Goal: Task Accomplishment & Management: Complete application form

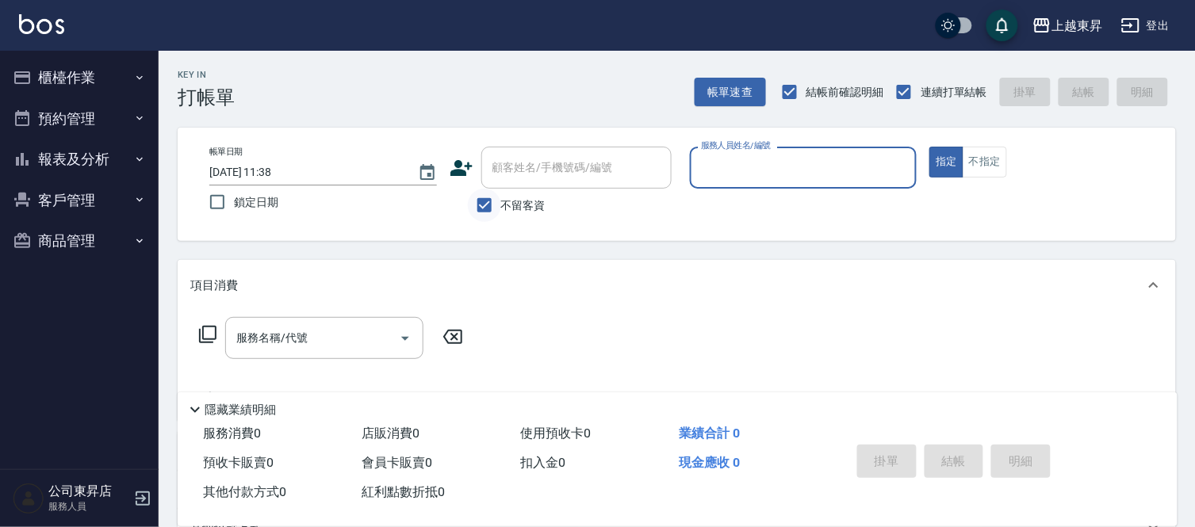
click at [481, 209] on input "不留客資" at bounding box center [484, 205] width 33 height 33
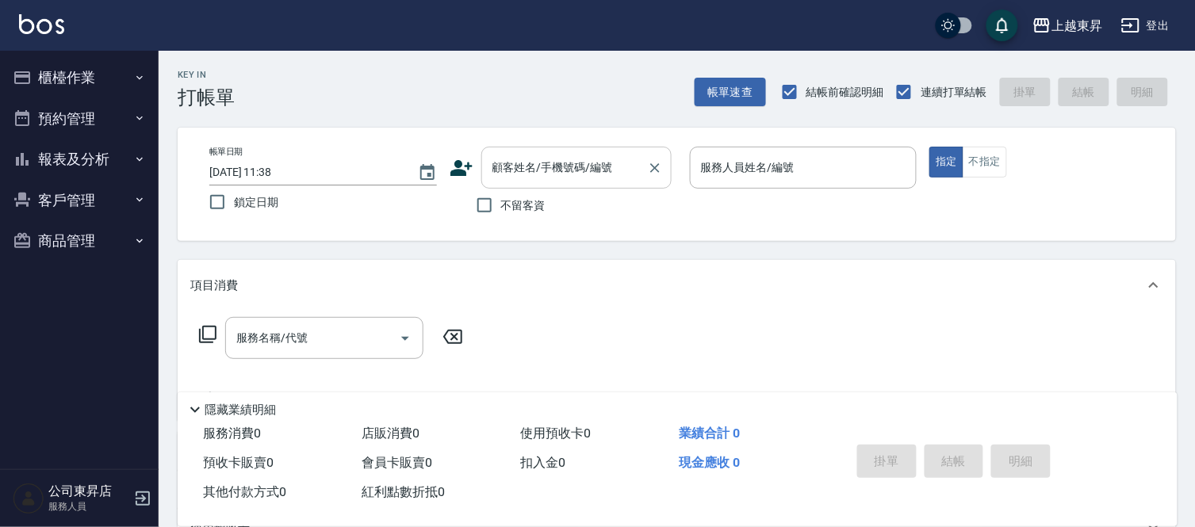
drag, startPoint x: 526, startPoint y: 195, endPoint x: 535, endPoint y: 178, distance: 19.2
click at [527, 189] on label "不留客資" at bounding box center [507, 205] width 78 height 33
click at [501, 189] on input "不留客資" at bounding box center [484, 205] width 33 height 33
click at [484, 209] on input "不留客資" at bounding box center [484, 205] width 33 height 33
checkbox input "false"
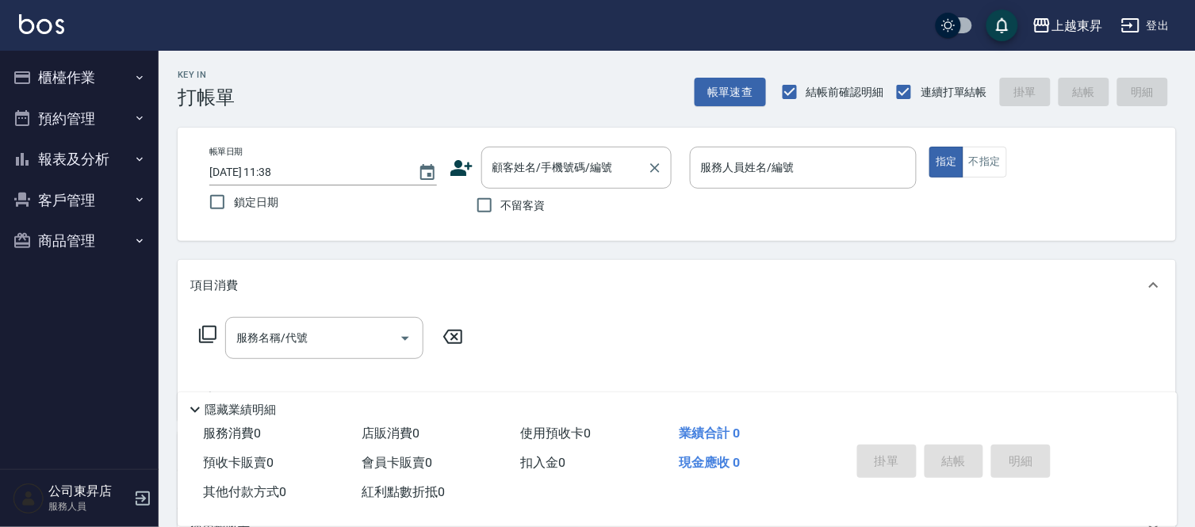
click at [527, 170] on div "顧客姓名/手機號碼/編號 顧客姓名/手機號碼/編號" at bounding box center [576, 168] width 190 height 42
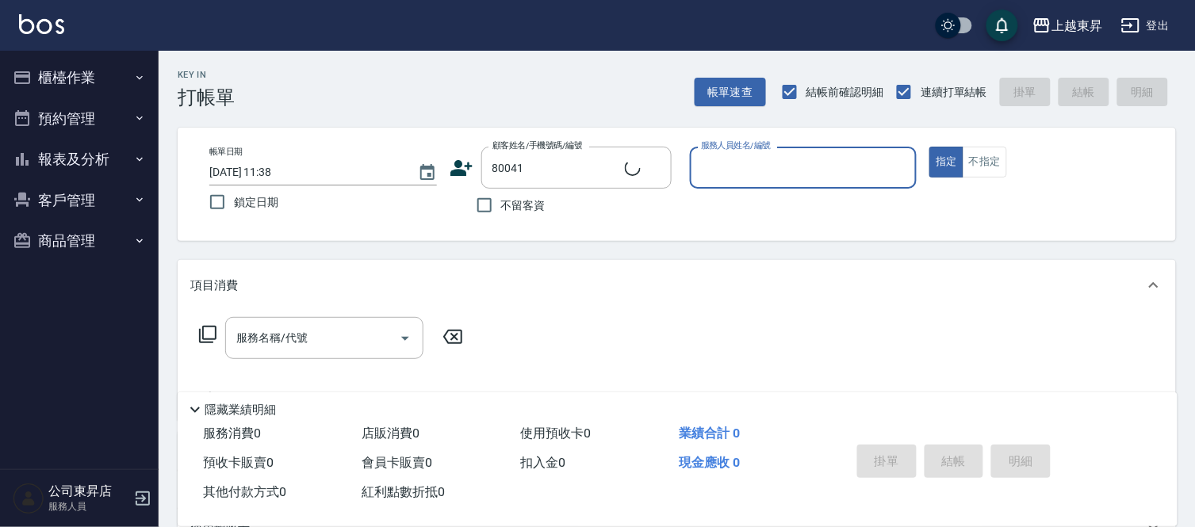
type input "[PERSON_NAME]/0983319314/80041"
type input "[PERSON_NAME]-08"
drag, startPoint x: 327, startPoint y: 327, endPoint x: 334, endPoint y: 337, distance: 11.4
click at [327, 328] on input "服務名稱/代號" at bounding box center [312, 338] width 160 height 28
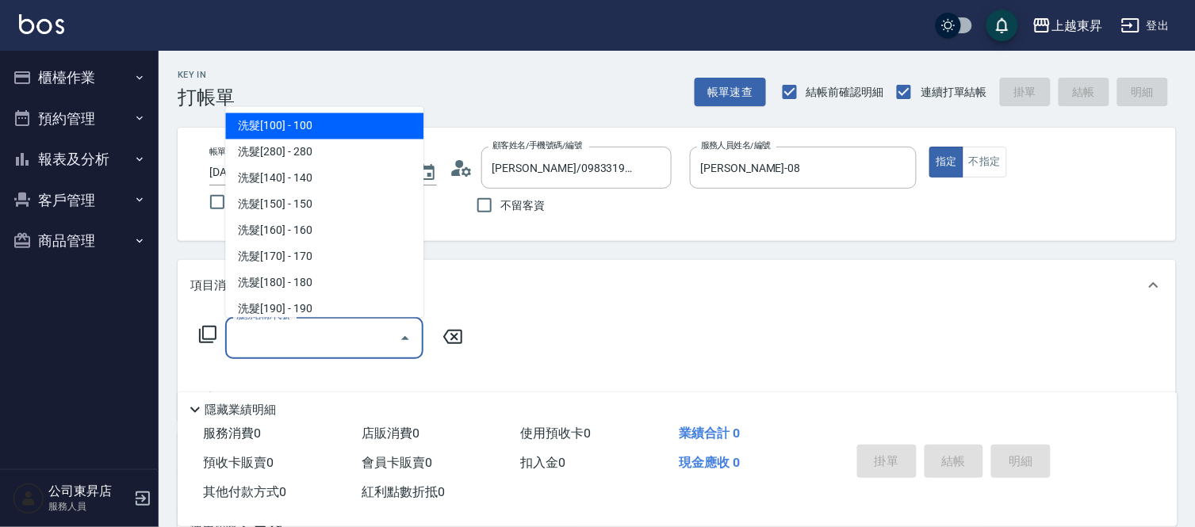
click at [331, 339] on input "服務名稱/代號" at bounding box center [312, 338] width 160 height 28
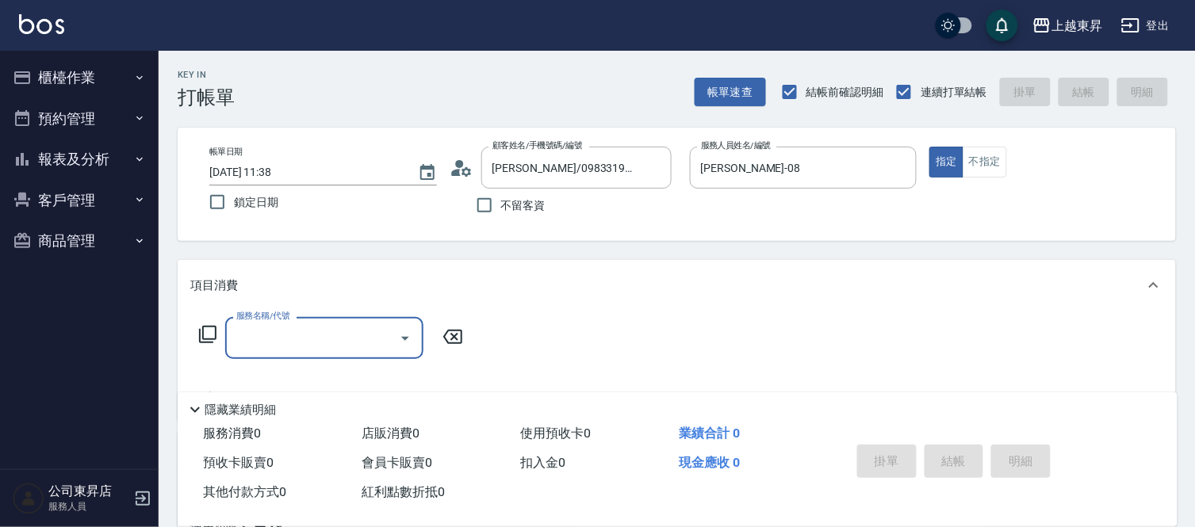
drag, startPoint x: 338, startPoint y: 335, endPoint x: 336, endPoint y: 321, distance: 14.4
click at [336, 334] on input "服務名稱/代號" at bounding box center [312, 338] width 160 height 28
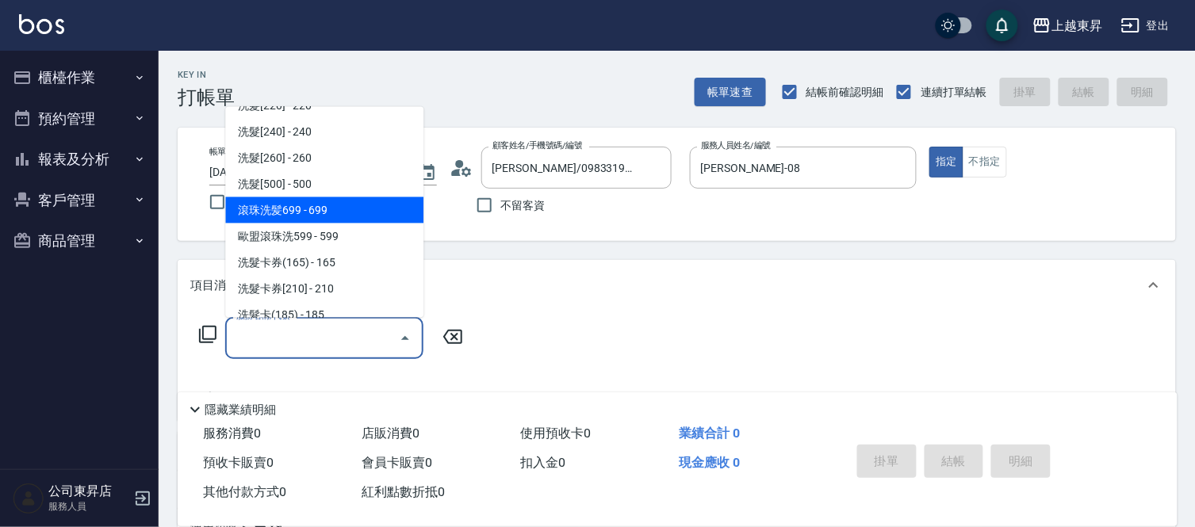
scroll to position [264, 0]
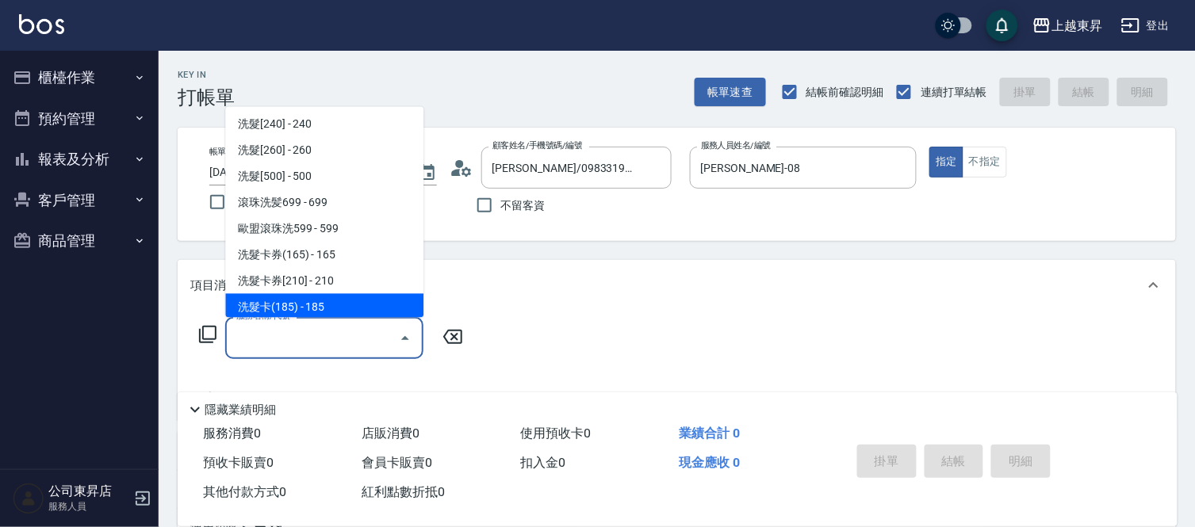
click at [341, 309] on span "洗髮卡(185) - 185" at bounding box center [324, 307] width 198 height 26
type input "洗髮卡(185)(223)"
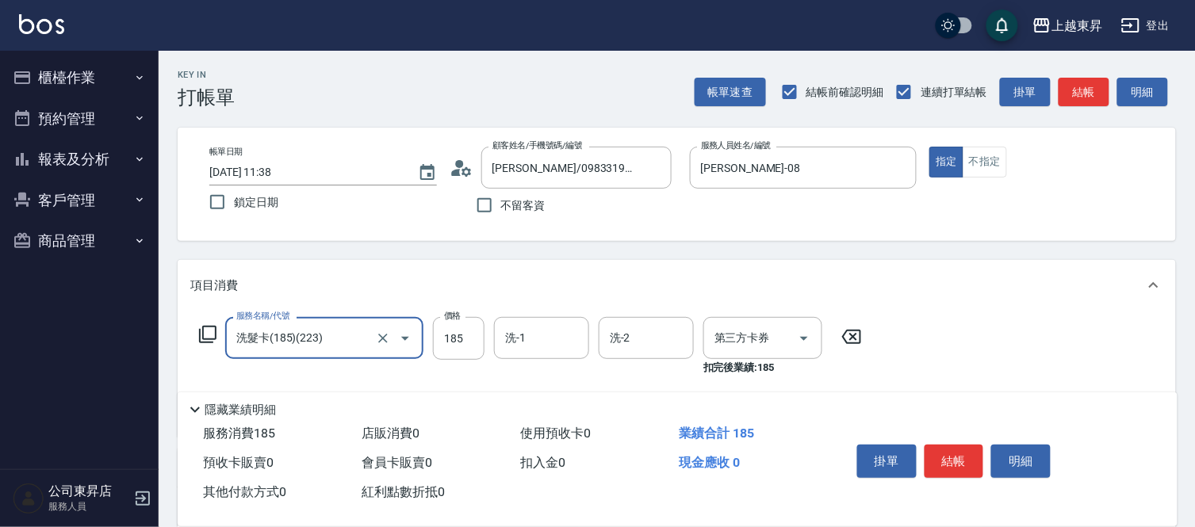
type input "舊有卡券"
click at [539, 338] on input "洗-1" at bounding box center [541, 338] width 81 height 28
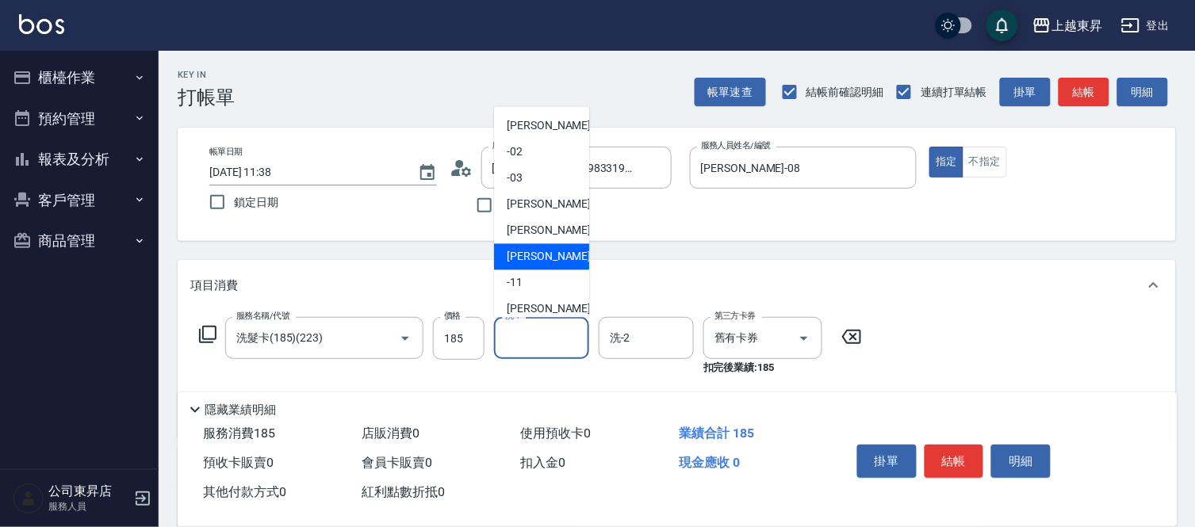
click at [543, 247] on div "[PERSON_NAME]-08" at bounding box center [541, 257] width 95 height 26
type input "[PERSON_NAME]-08"
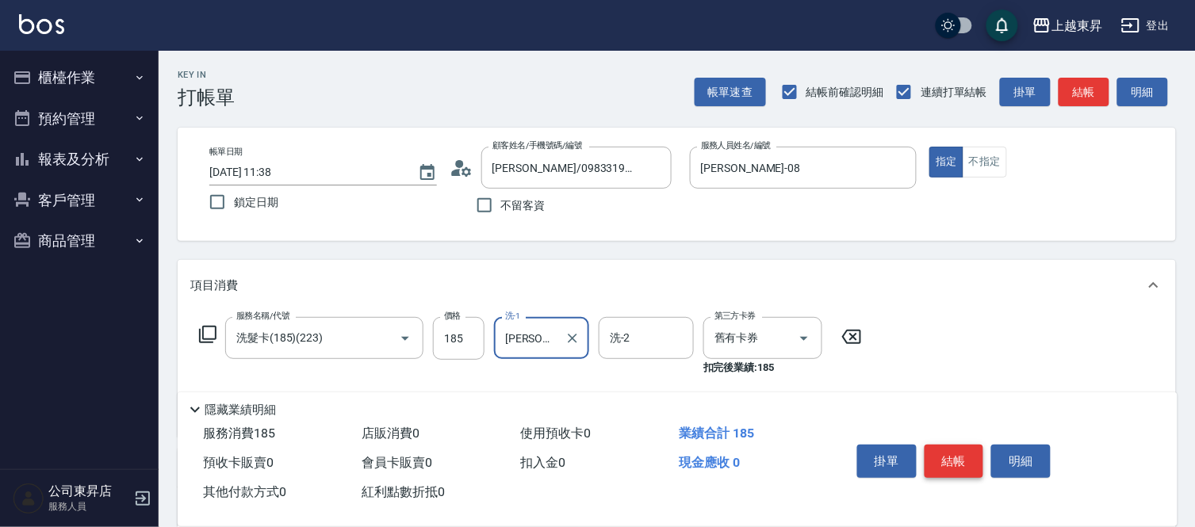
click at [942, 449] on button "結帳" at bounding box center [954, 461] width 59 height 33
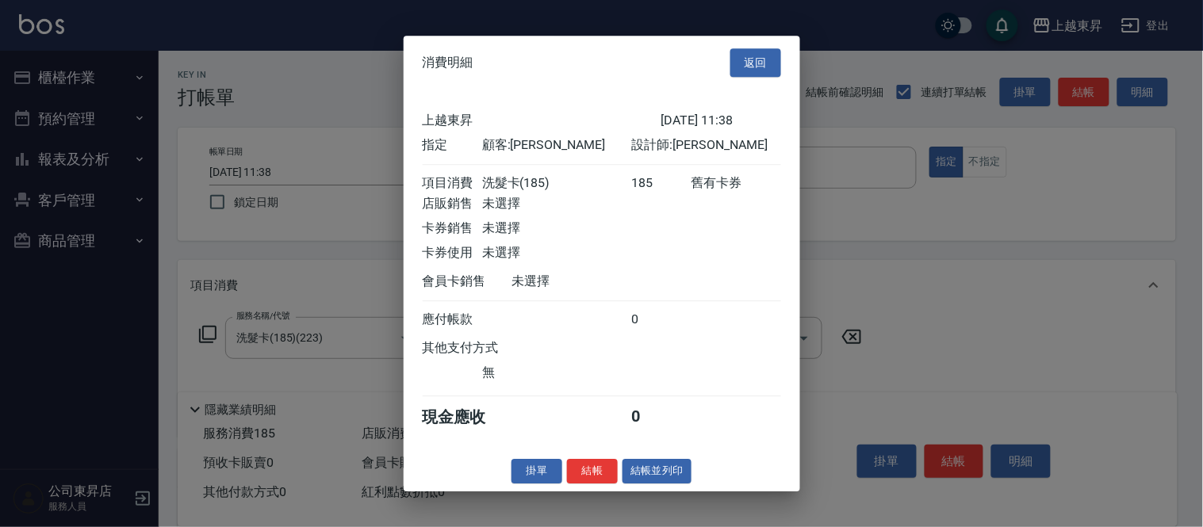
click at [670, 476] on button "結帳並列印" at bounding box center [656, 471] width 69 height 25
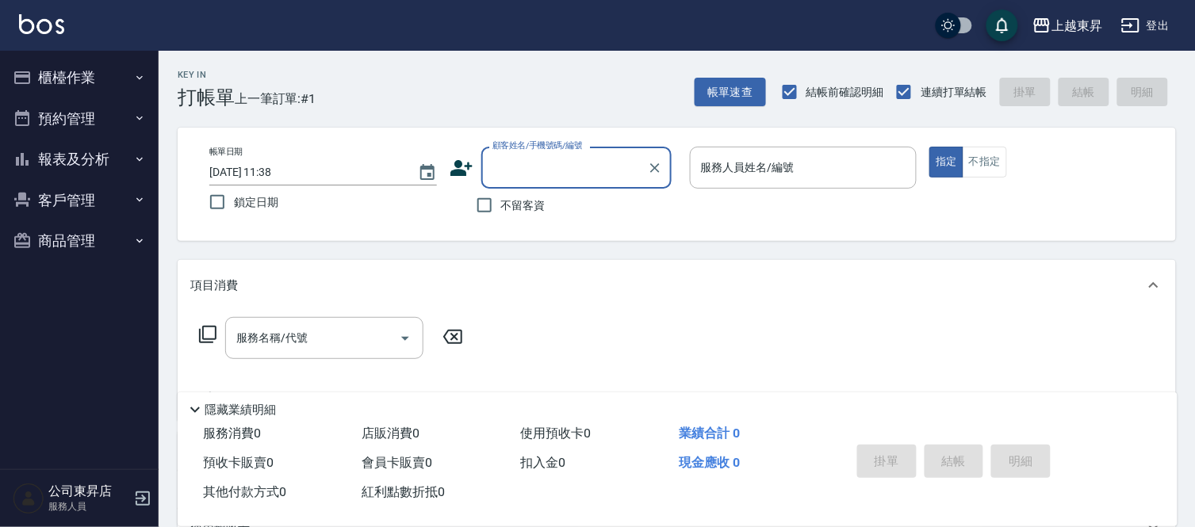
click at [504, 172] on input "顧客姓名/手機號碼/編號" at bounding box center [564, 168] width 152 height 28
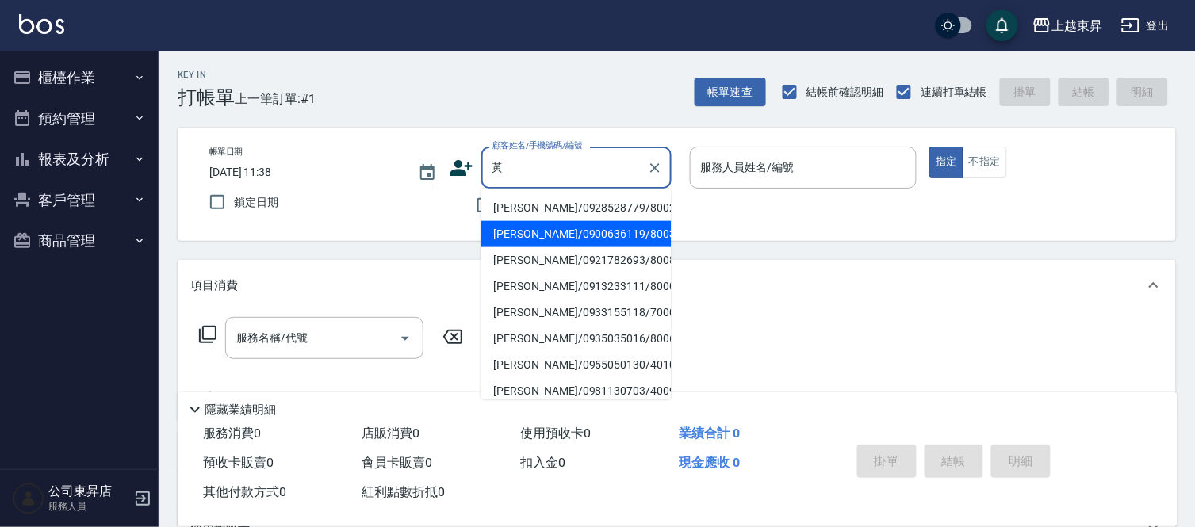
click at [530, 227] on li "[PERSON_NAME]/0900636119/80032" at bounding box center [576, 234] width 190 height 26
type input "[PERSON_NAME]/0900636119/80032"
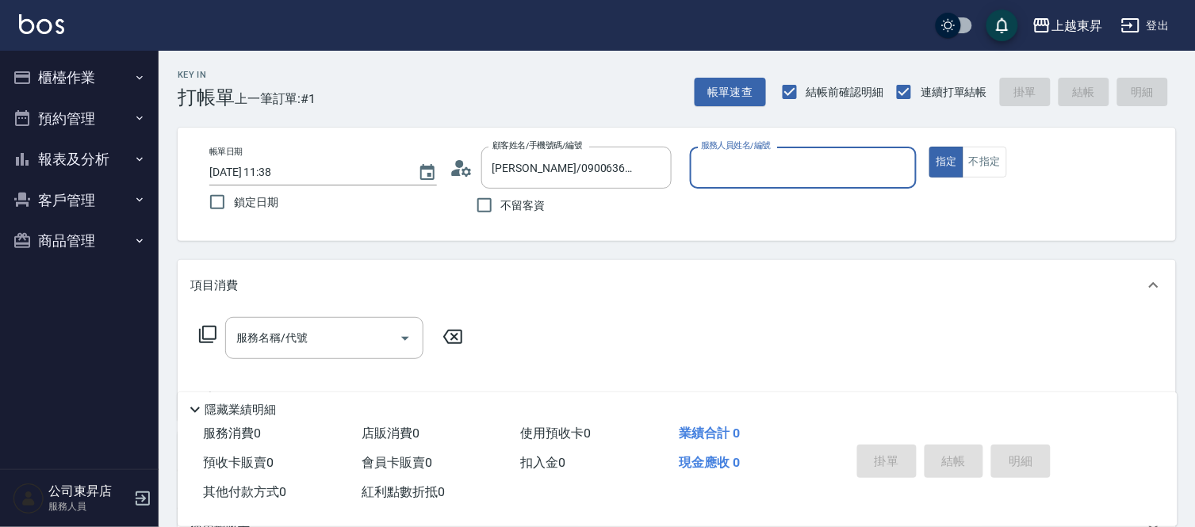
type input "[PERSON_NAME]-08"
click at [359, 357] on div "服務名稱/代號" at bounding box center [324, 338] width 198 height 42
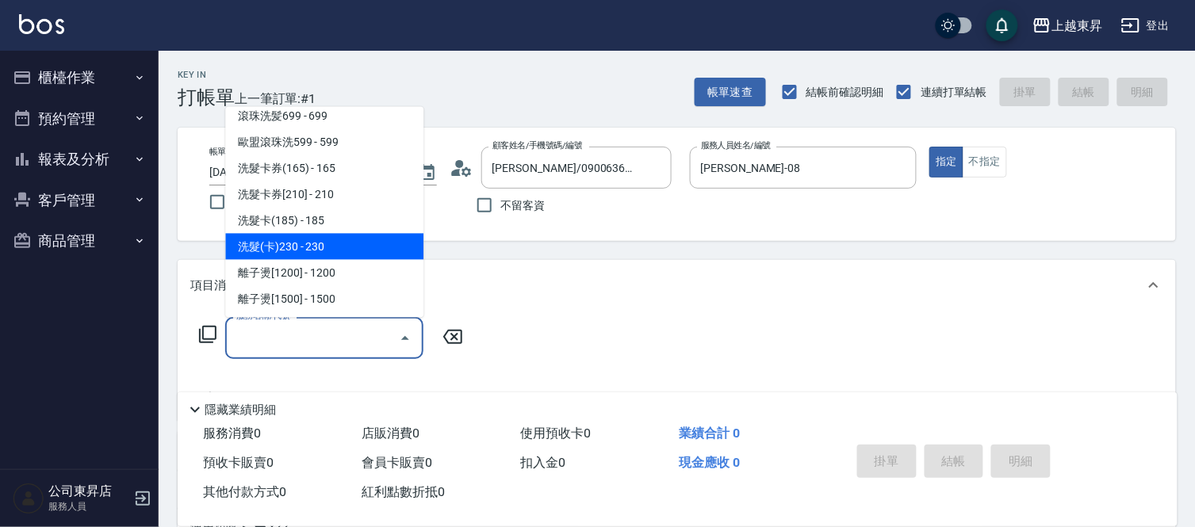
scroll to position [352, 0]
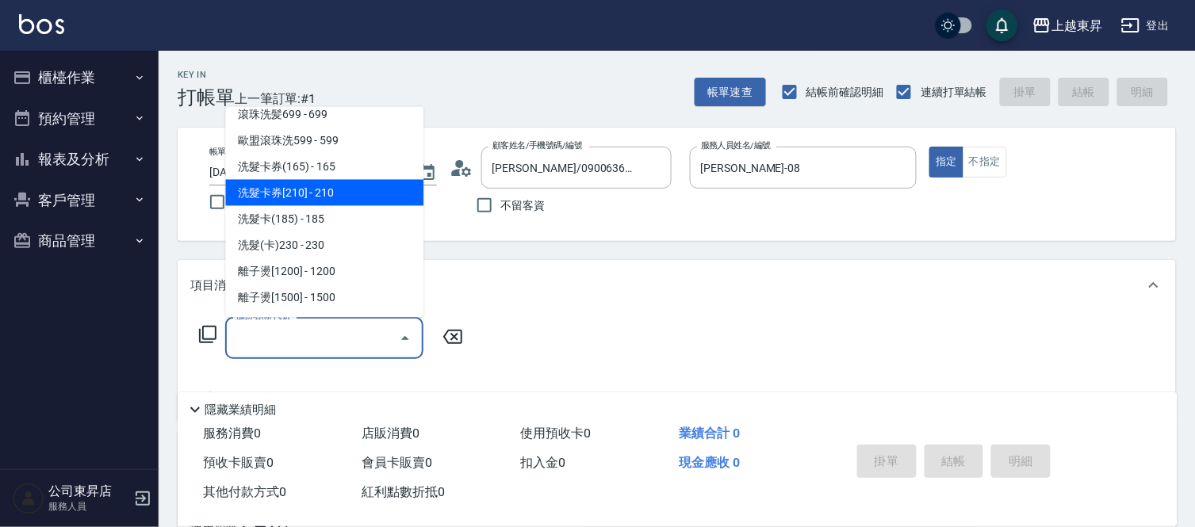
click at [342, 189] on span "洗髮卡券[210] - 210" at bounding box center [324, 193] width 198 height 26
type input "洗髮卡券[210](222)"
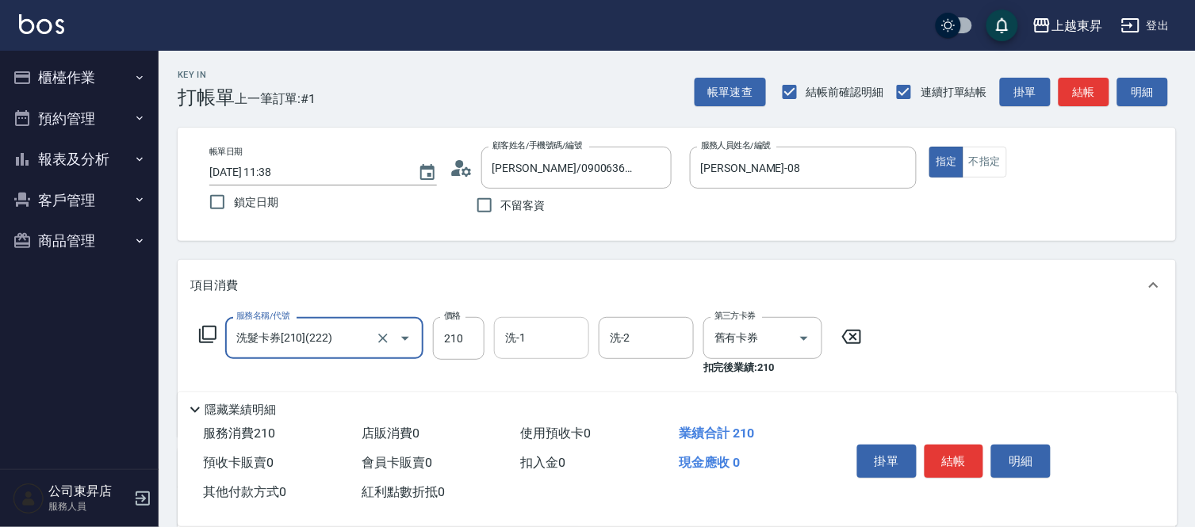
click at [540, 350] on input "洗-1" at bounding box center [541, 338] width 81 height 28
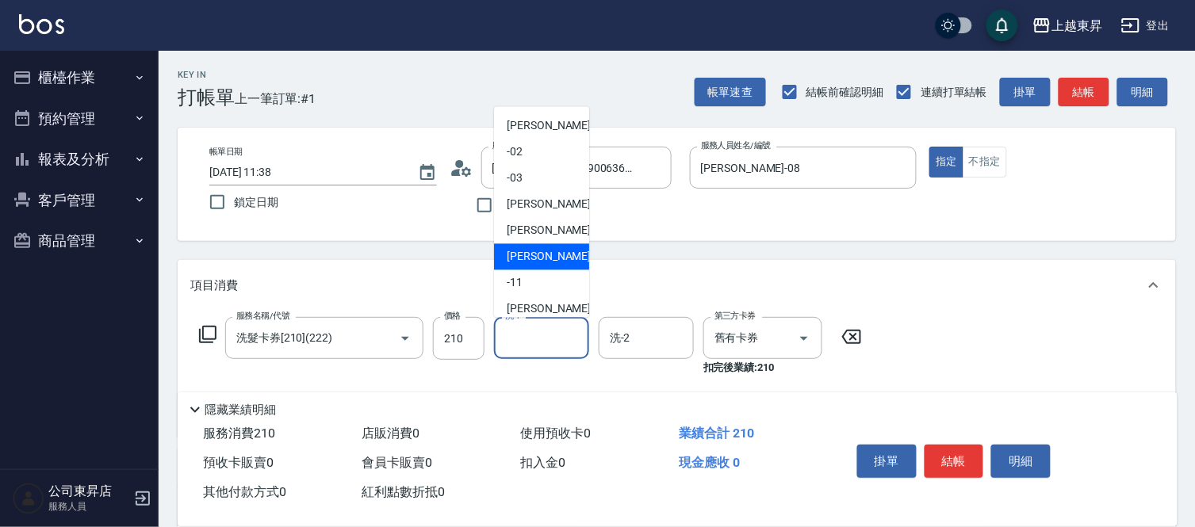
click at [533, 252] on span "[PERSON_NAME]-08" at bounding box center [557, 257] width 100 height 17
type input "[PERSON_NAME]-08"
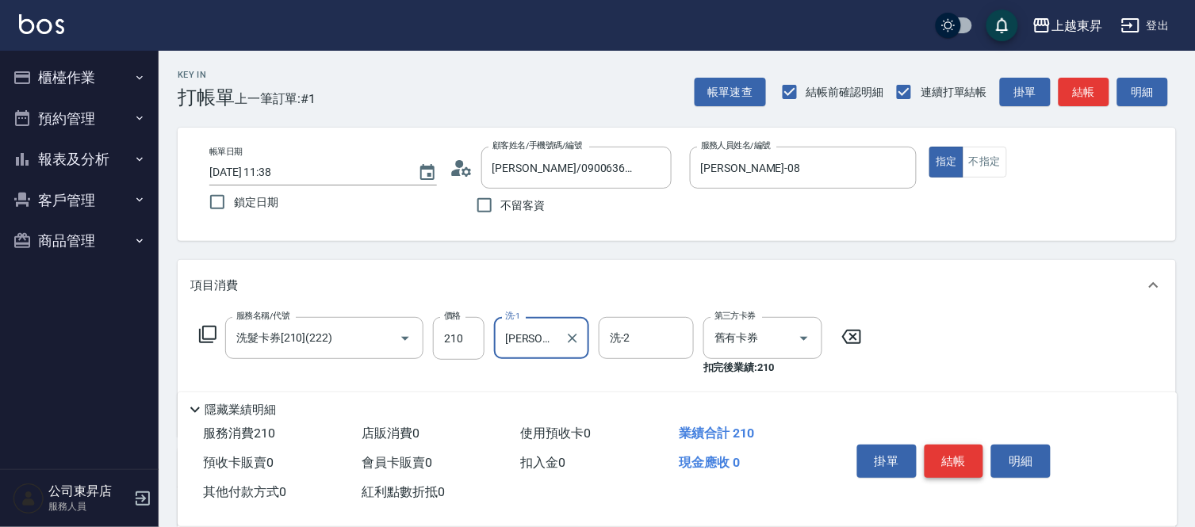
click at [946, 454] on button "結帳" at bounding box center [954, 461] width 59 height 33
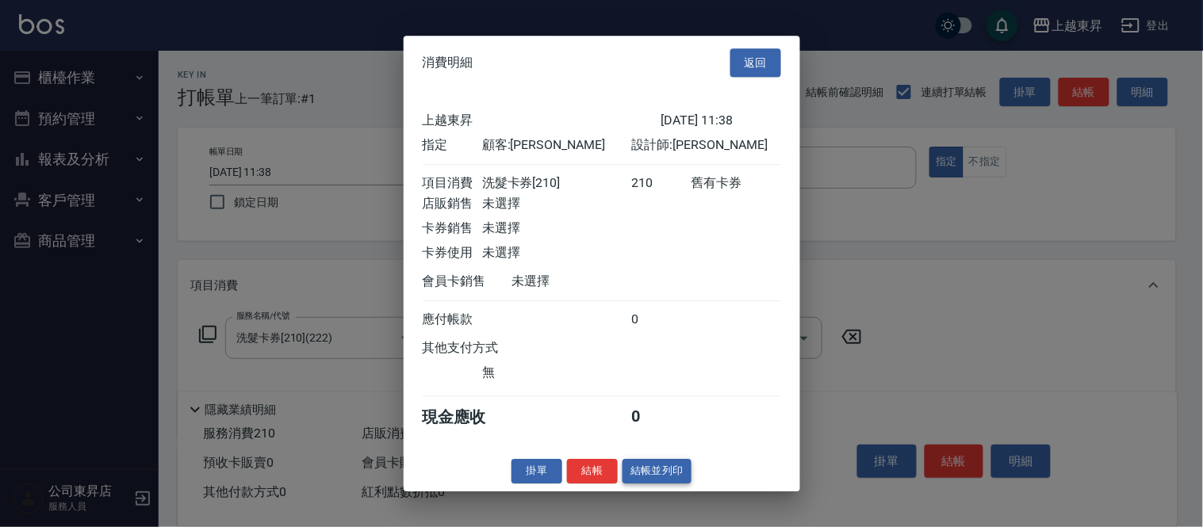
click at [658, 477] on button "結帳並列印" at bounding box center [656, 471] width 69 height 25
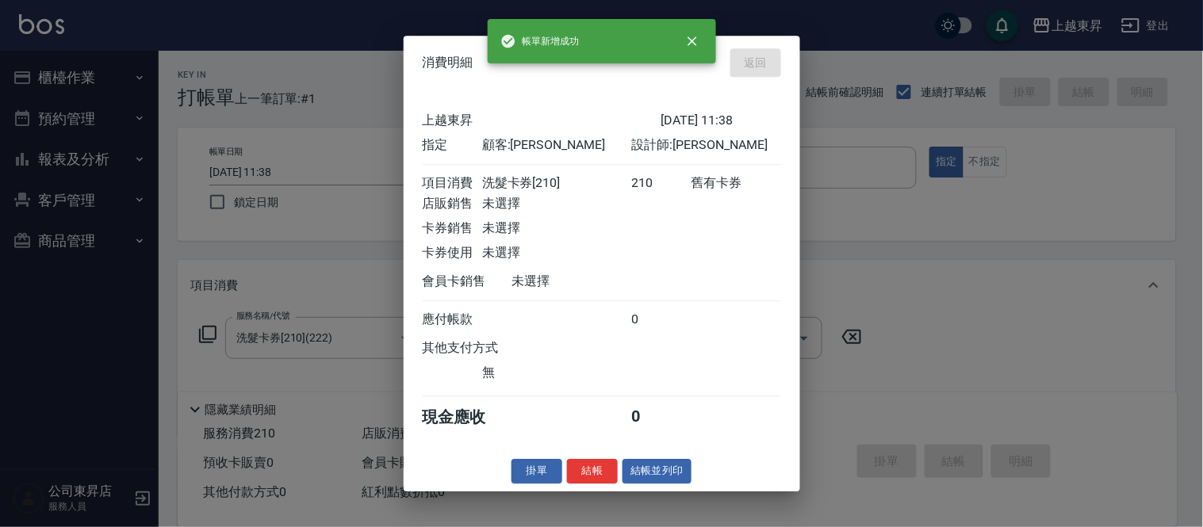
type input "[DATE] 11:39"
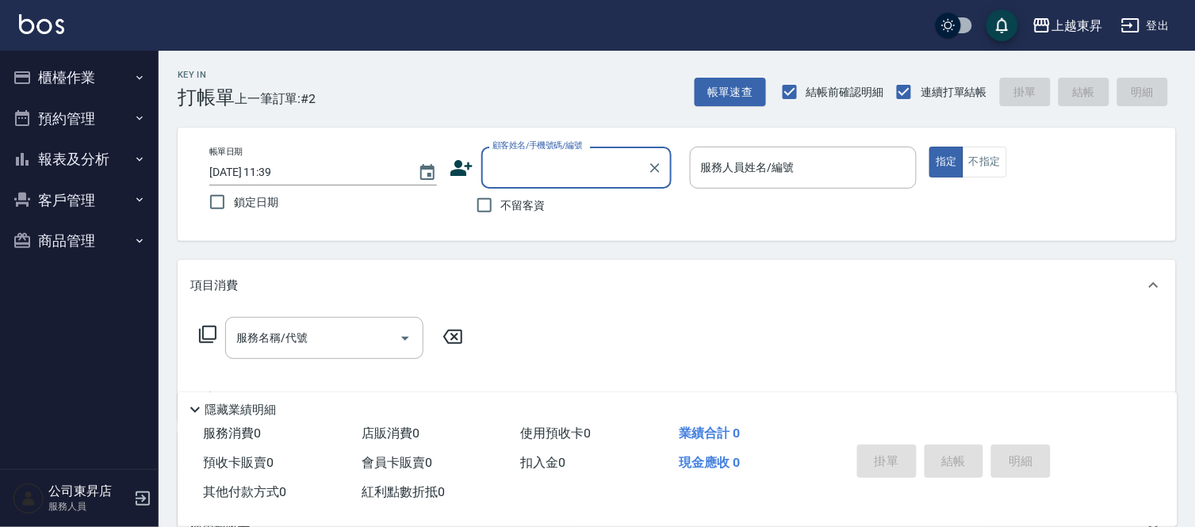
click at [514, 164] on input "顧客姓名/手機號碼/編號" at bounding box center [564, 168] width 152 height 28
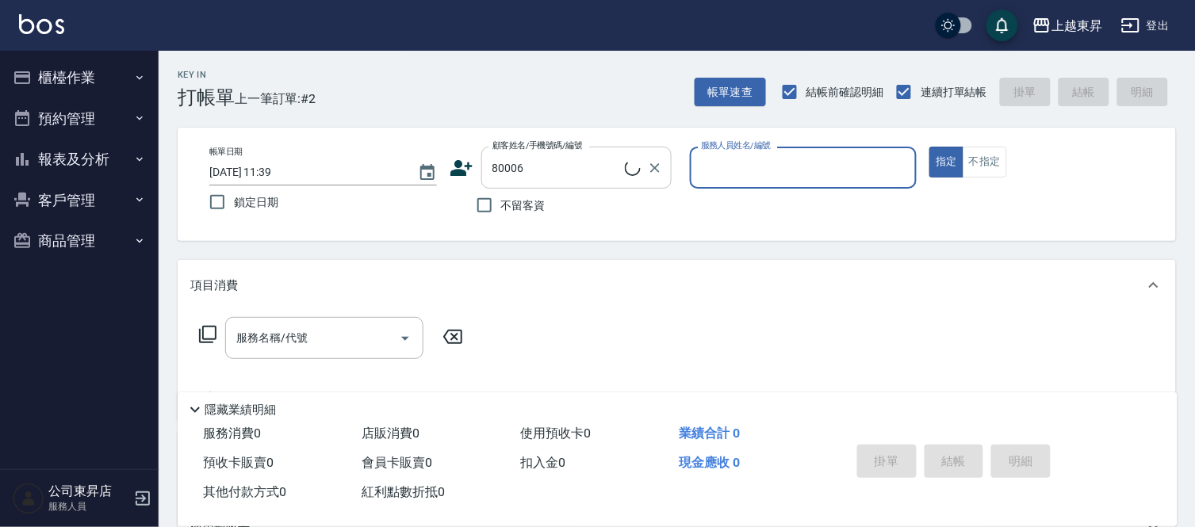
type input "[PERSON_NAME]/0922842878/80006"
type input "[PERSON_NAME]-08"
click at [337, 337] on input "服務名稱/代號" at bounding box center [312, 338] width 160 height 28
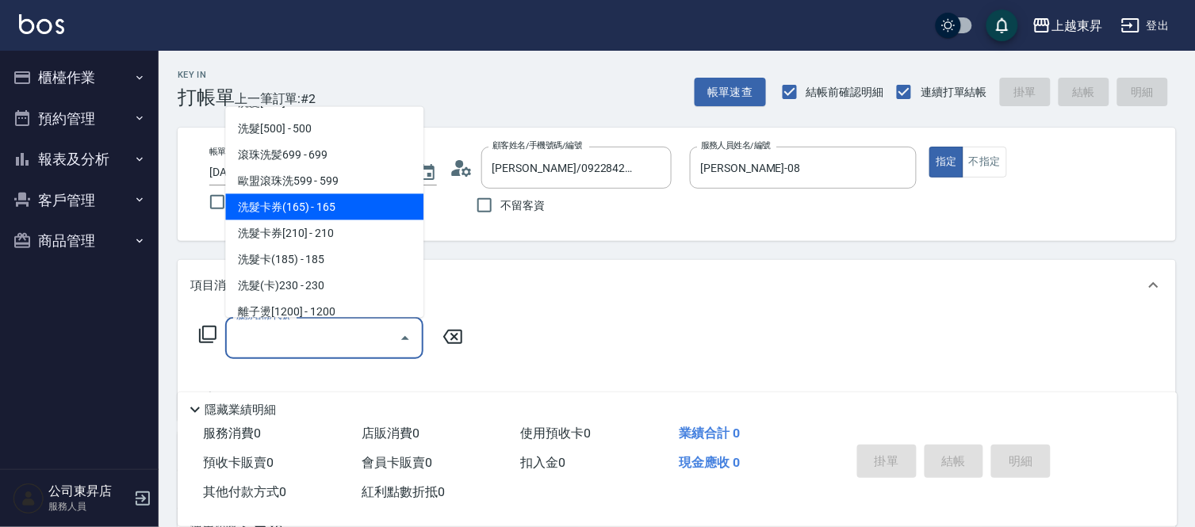
scroll to position [440, 0]
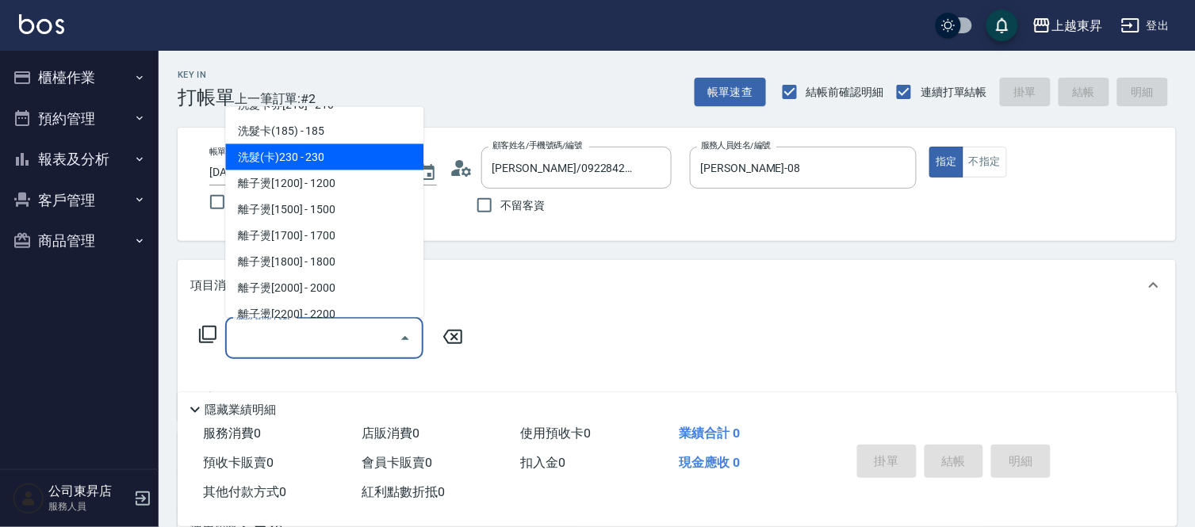
click at [327, 155] on span "洗髮(卡)230 - 230" at bounding box center [324, 157] width 198 height 26
type input "洗髮(卡)230(224)"
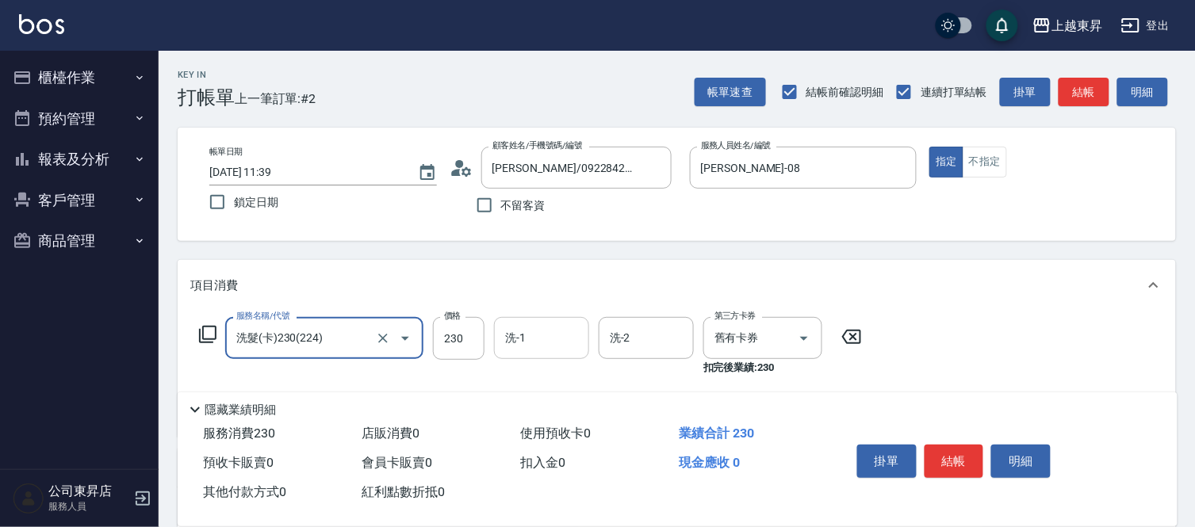
click at [522, 341] on div "洗-1 洗-1" at bounding box center [541, 338] width 95 height 42
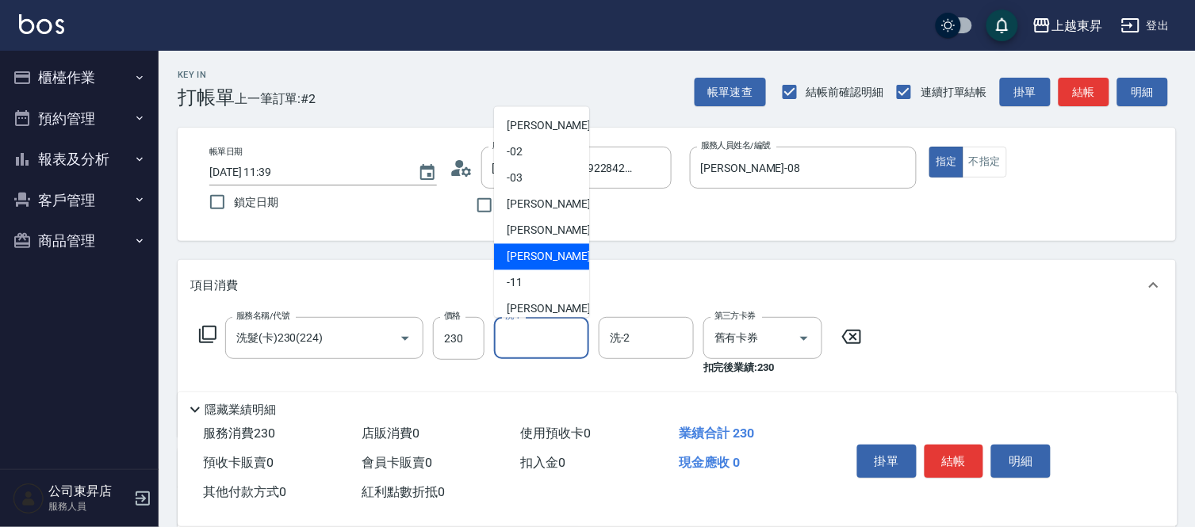
click at [545, 258] on span "[PERSON_NAME]-08" at bounding box center [557, 257] width 100 height 17
type input "[PERSON_NAME]-08"
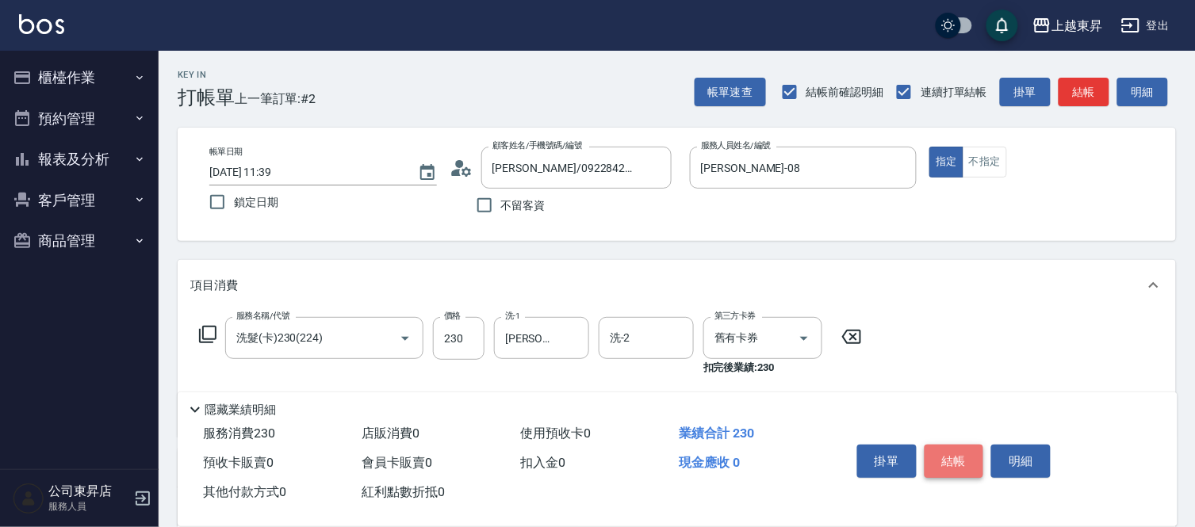
click at [949, 458] on button "結帳" at bounding box center [954, 461] width 59 height 33
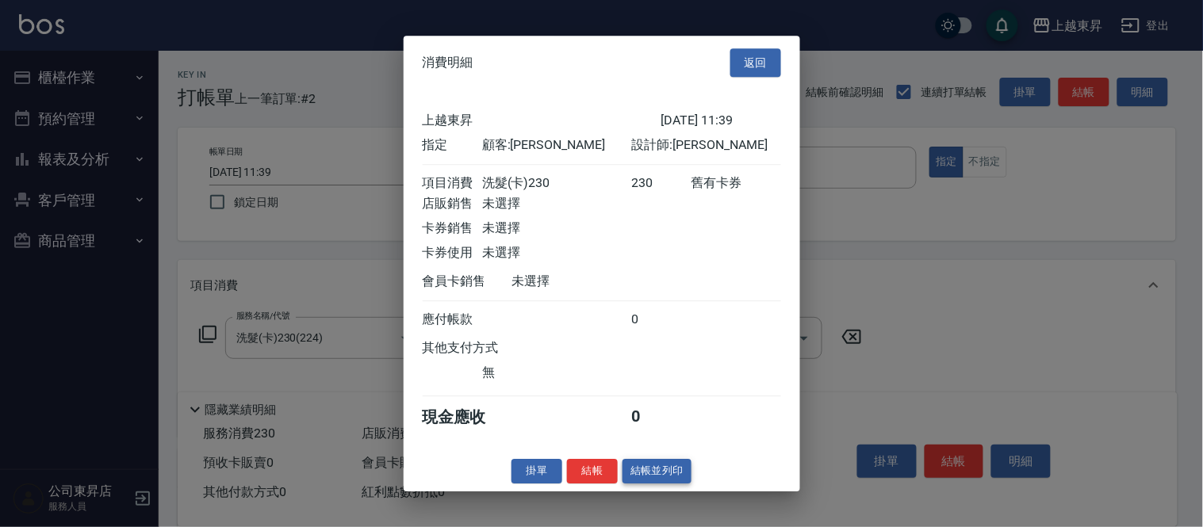
click at [650, 482] on button "結帳並列印" at bounding box center [656, 471] width 69 height 25
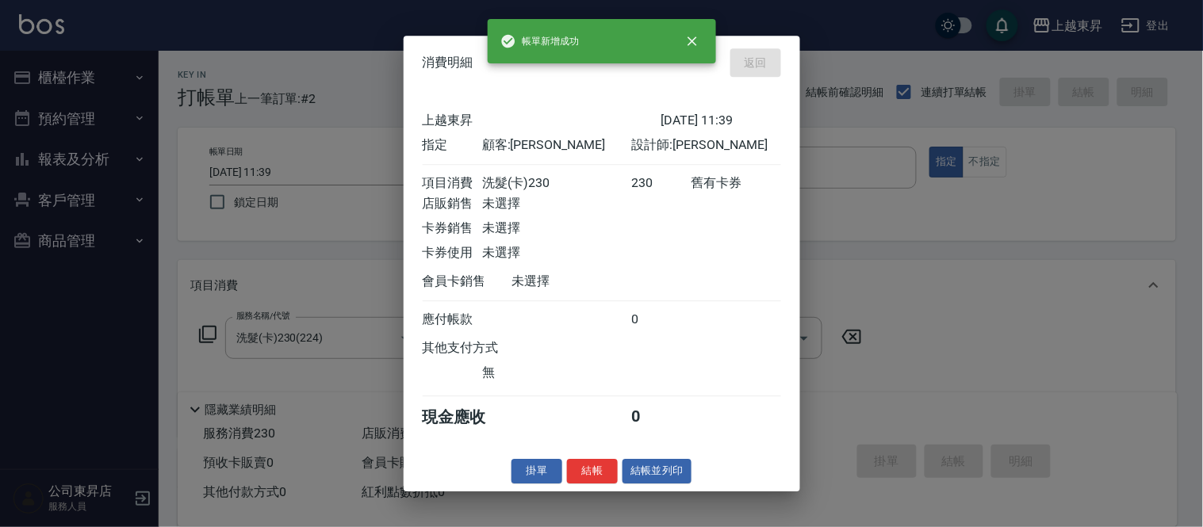
type input "[DATE] 11:40"
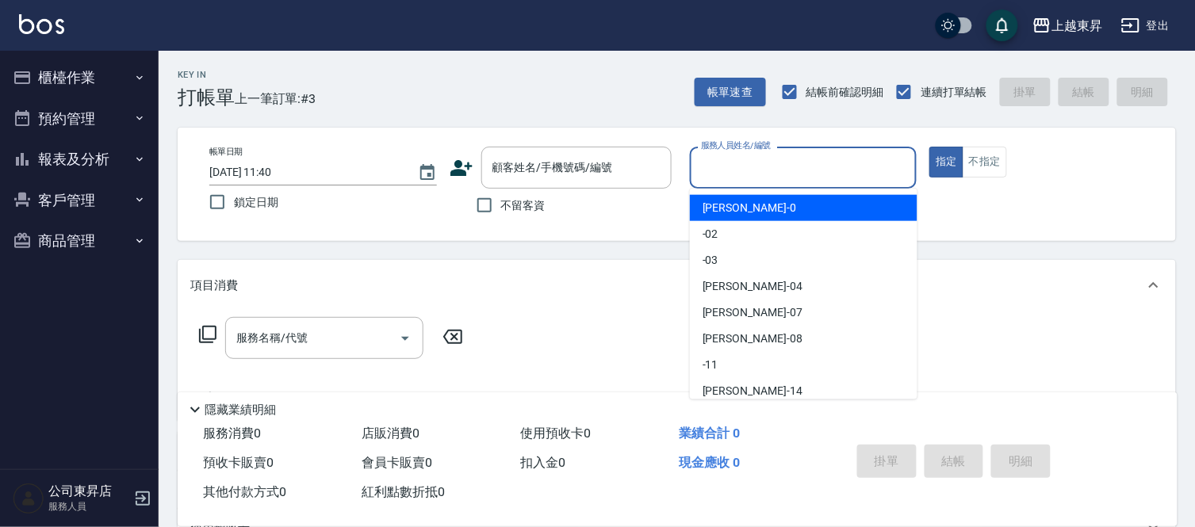
click at [756, 160] on input "服務人員姓名/編號" at bounding box center [803, 168] width 213 height 28
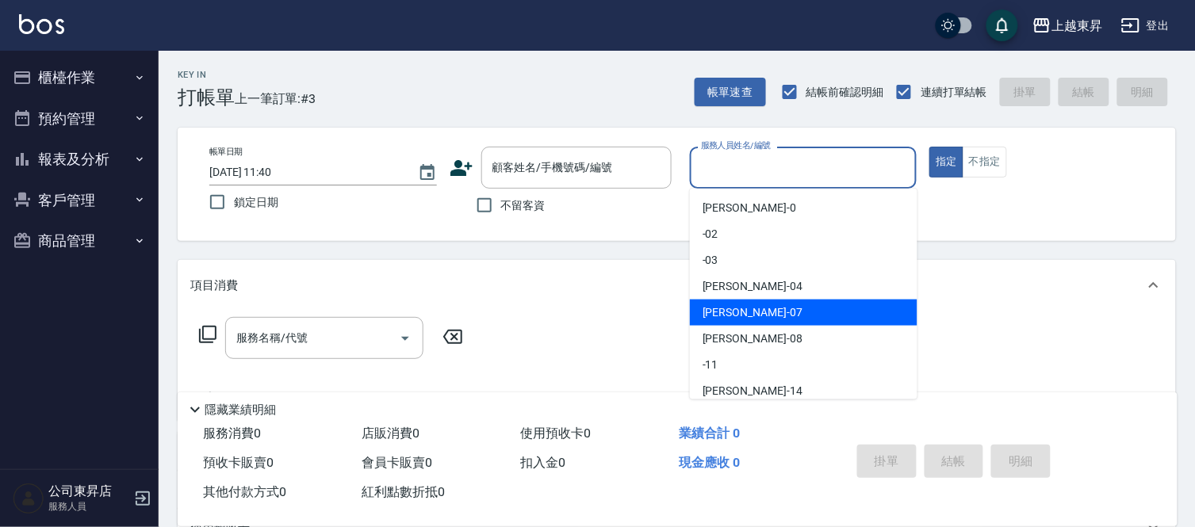
click at [741, 310] on div "[PERSON_NAME] -07" at bounding box center [804, 313] width 228 height 26
type input "[PERSON_NAME]-07"
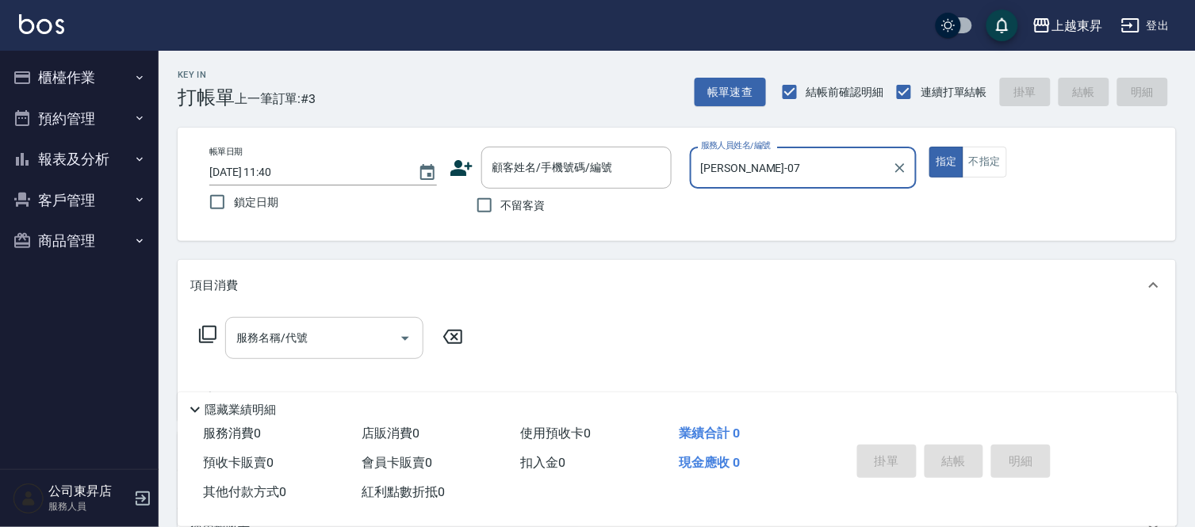
click at [304, 334] on input "服務名稱/代號" at bounding box center [312, 338] width 160 height 28
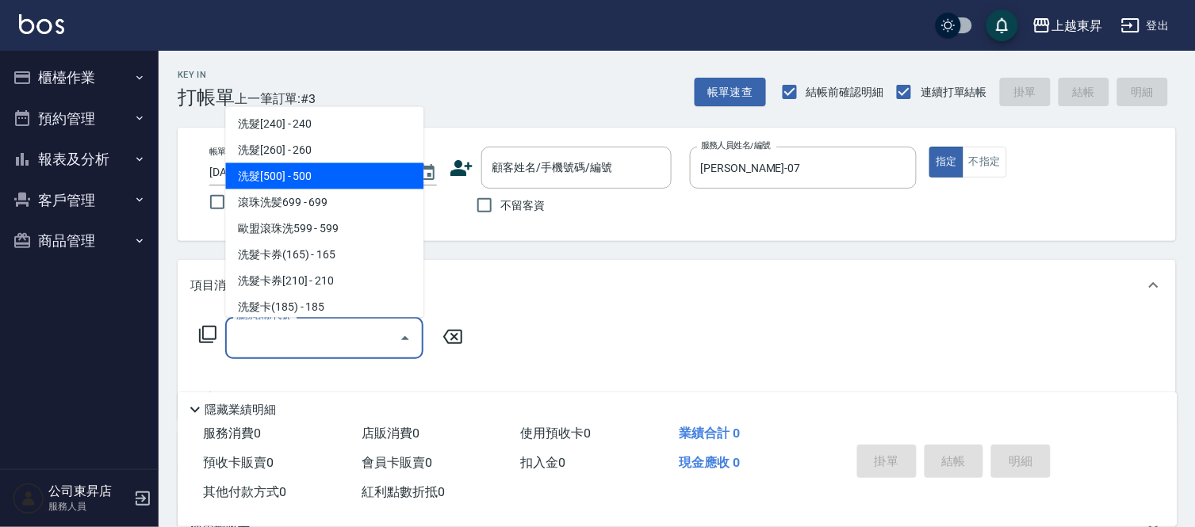
scroll to position [352, 0]
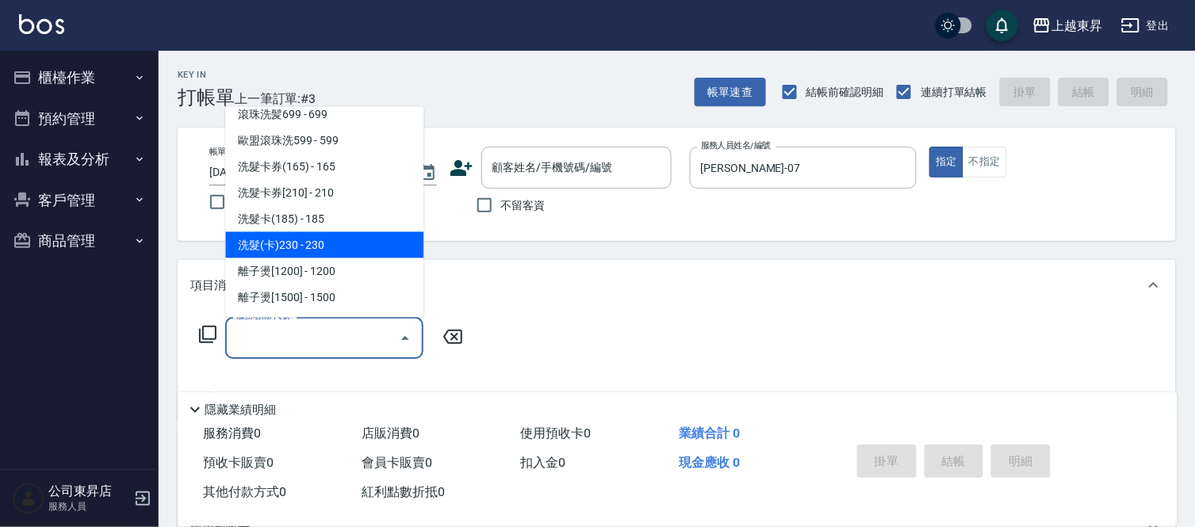
click at [336, 242] on span "洗髮(卡)230 - 230" at bounding box center [324, 245] width 198 height 26
type input "洗髮(卡)230(224)"
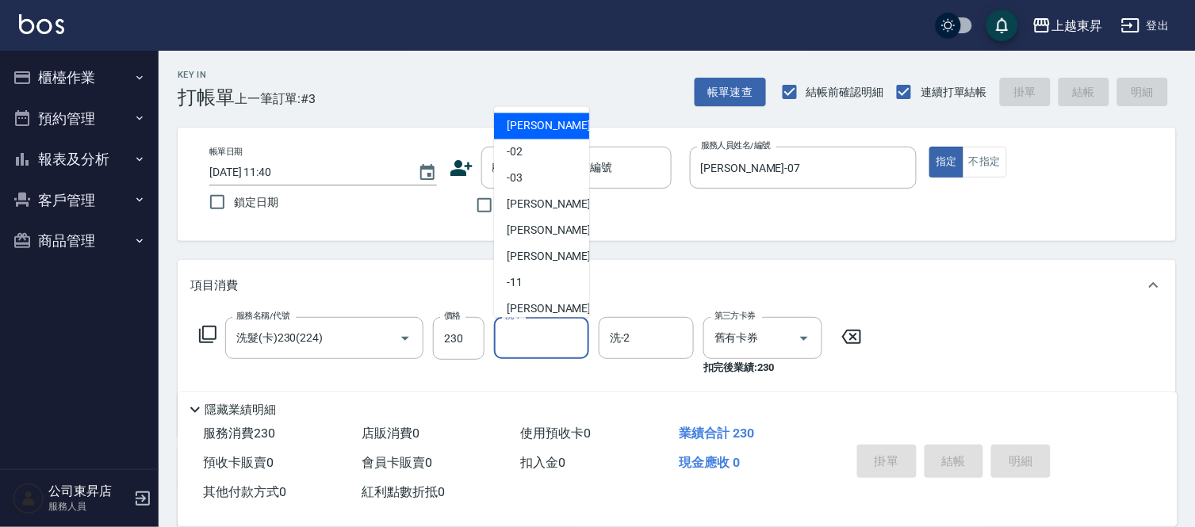
click at [543, 335] on input "洗-1" at bounding box center [541, 338] width 81 height 28
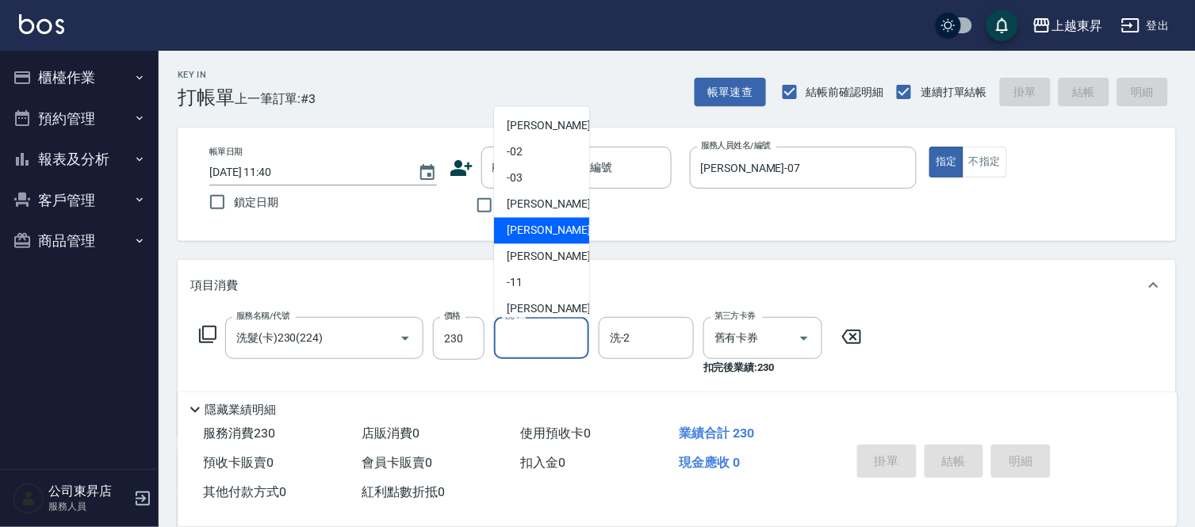
click at [526, 226] on span "[PERSON_NAME] -07" at bounding box center [557, 231] width 100 height 17
type input "[PERSON_NAME]-07"
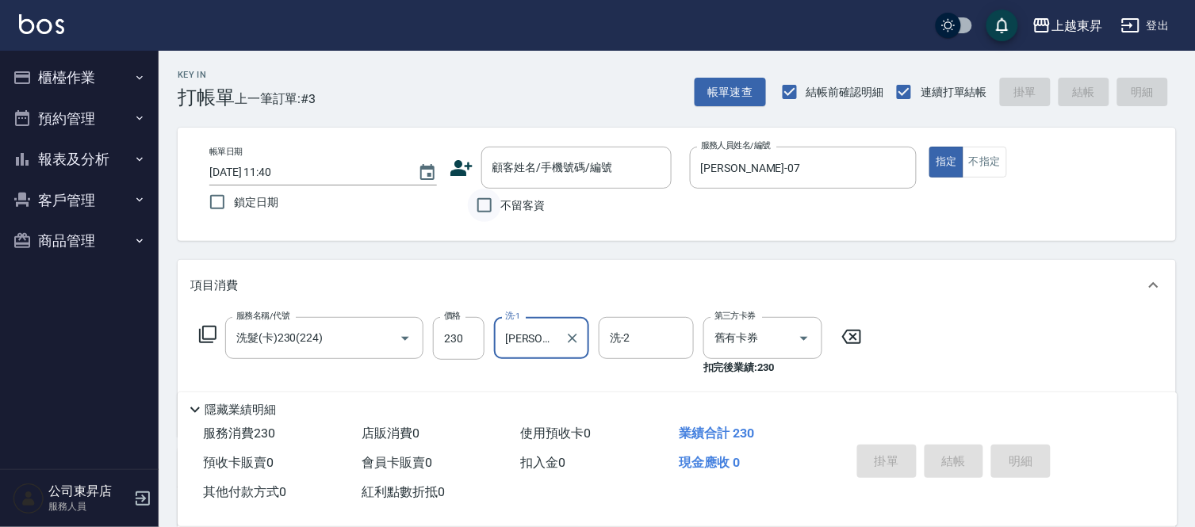
click at [482, 208] on input "不留客資" at bounding box center [484, 205] width 33 height 33
checkbox input "true"
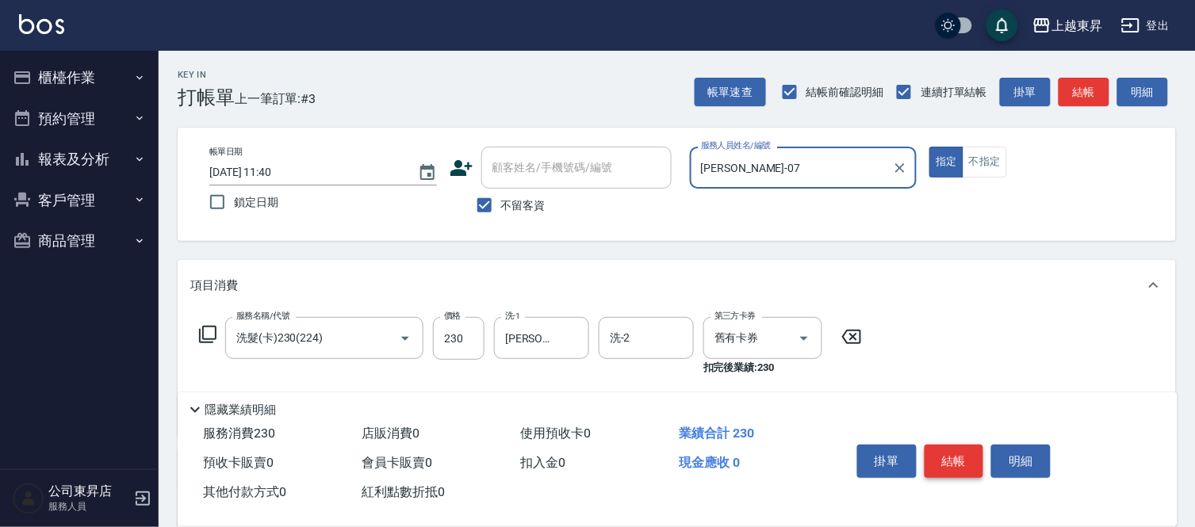
click at [951, 454] on button "結帳" at bounding box center [954, 461] width 59 height 33
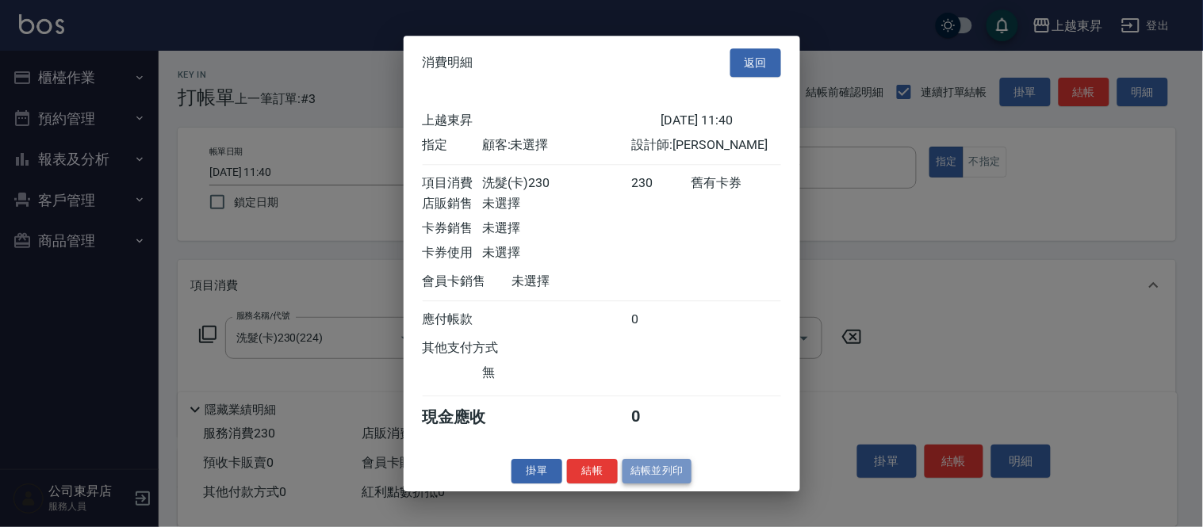
click at [676, 476] on button "結帳並列印" at bounding box center [656, 471] width 69 height 25
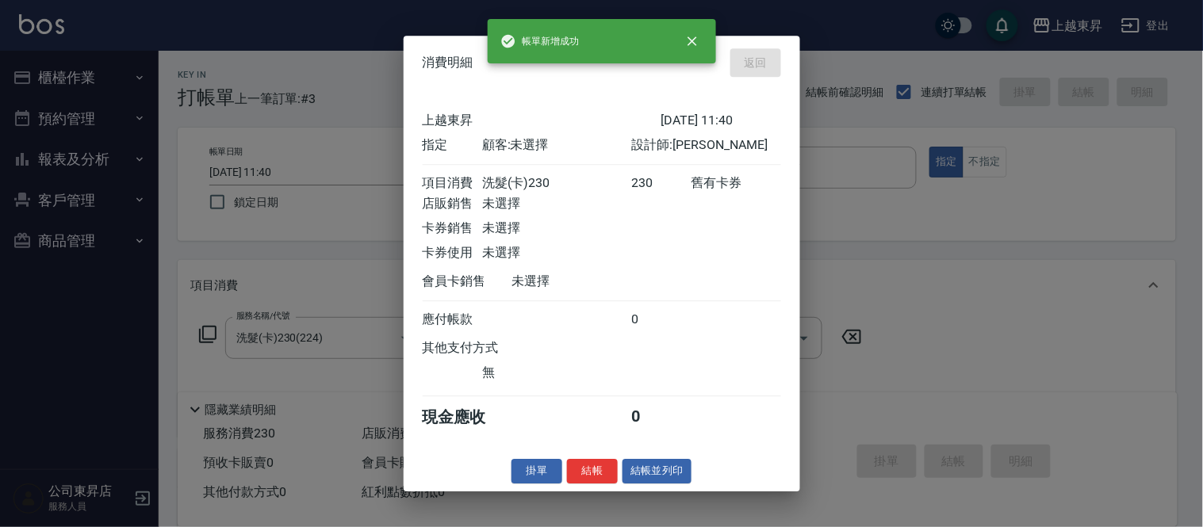
type input "[DATE] 12:01"
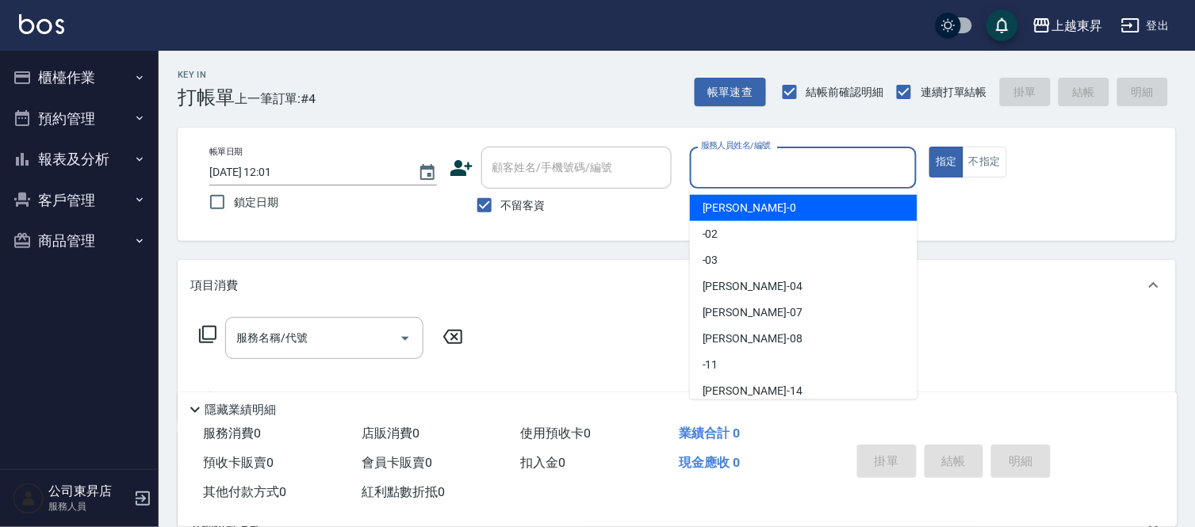
click at [740, 164] on input "服務人員姓名/編號" at bounding box center [803, 168] width 213 height 28
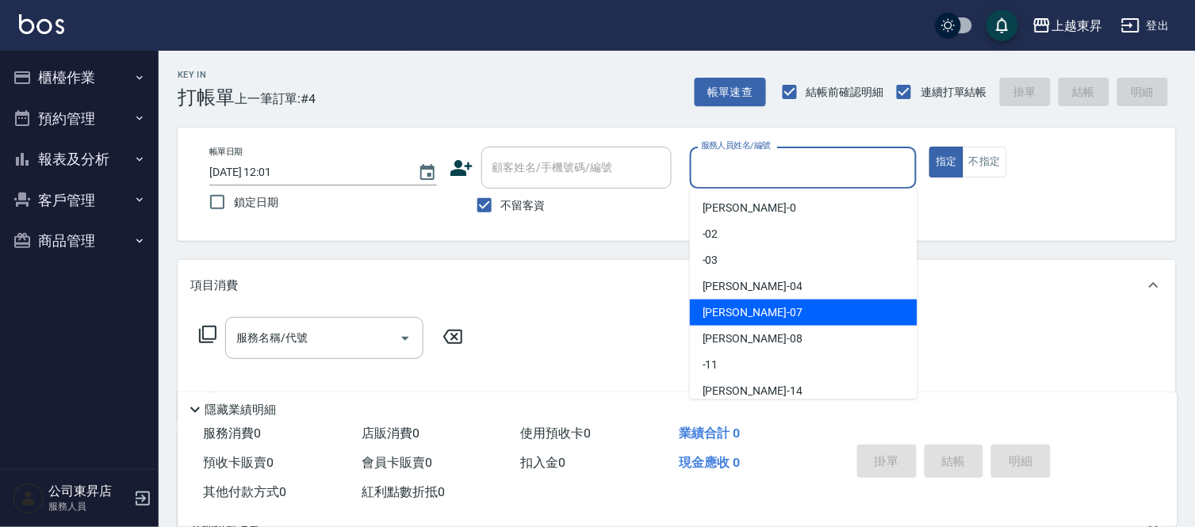
click at [723, 309] on span "[PERSON_NAME] -07" at bounding box center [753, 312] width 100 height 17
type input "[PERSON_NAME]-07"
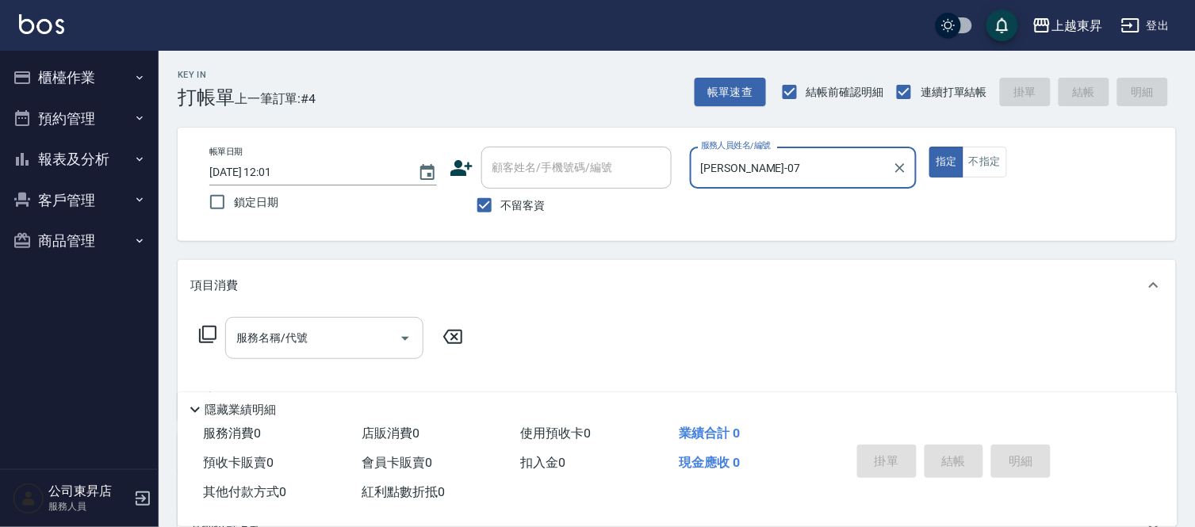
click at [311, 337] on input "服務名稱/代號" at bounding box center [312, 338] width 160 height 28
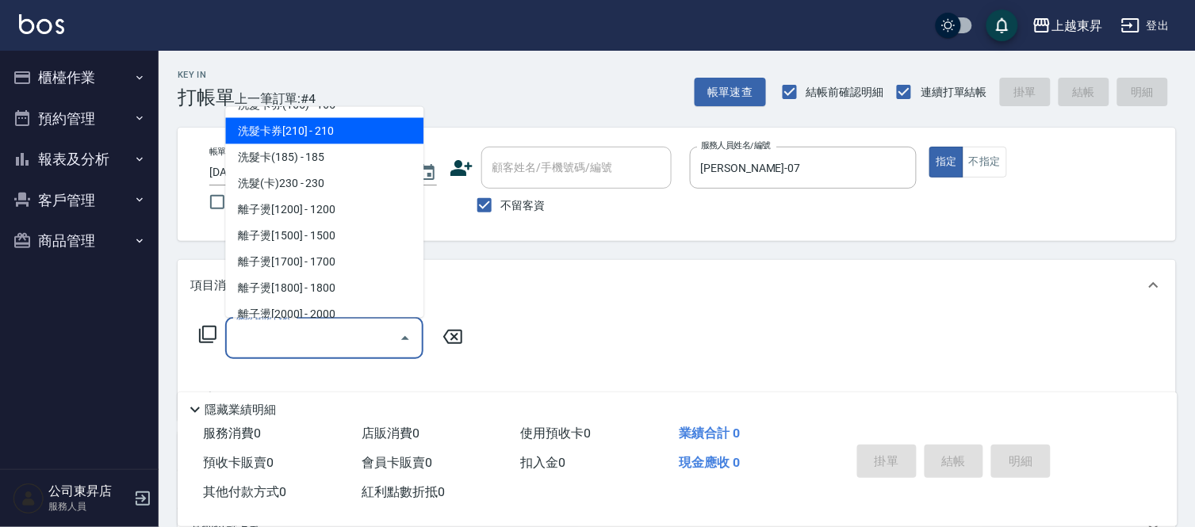
scroll to position [440, 0]
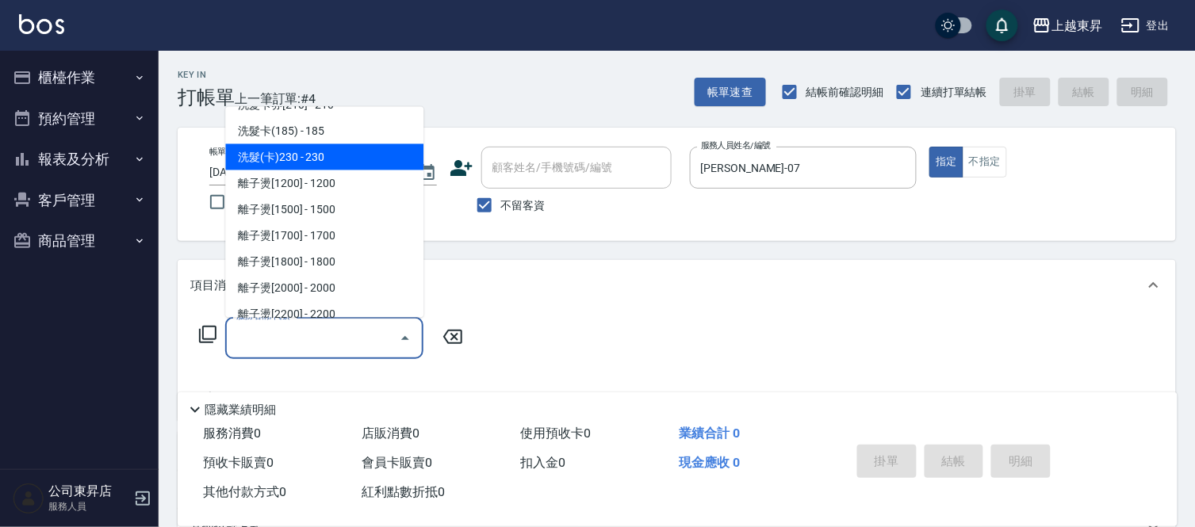
click at [335, 149] on span "洗髮(卡)230 - 230" at bounding box center [324, 157] width 198 height 26
type input "洗髮(卡)230(224)"
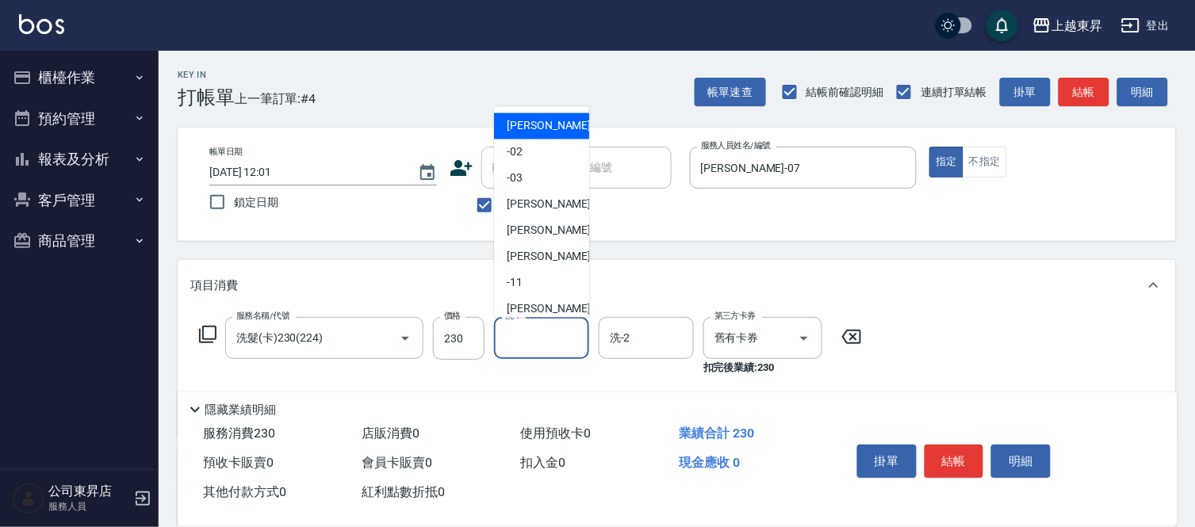
click at [537, 336] on input "洗-1" at bounding box center [541, 338] width 81 height 28
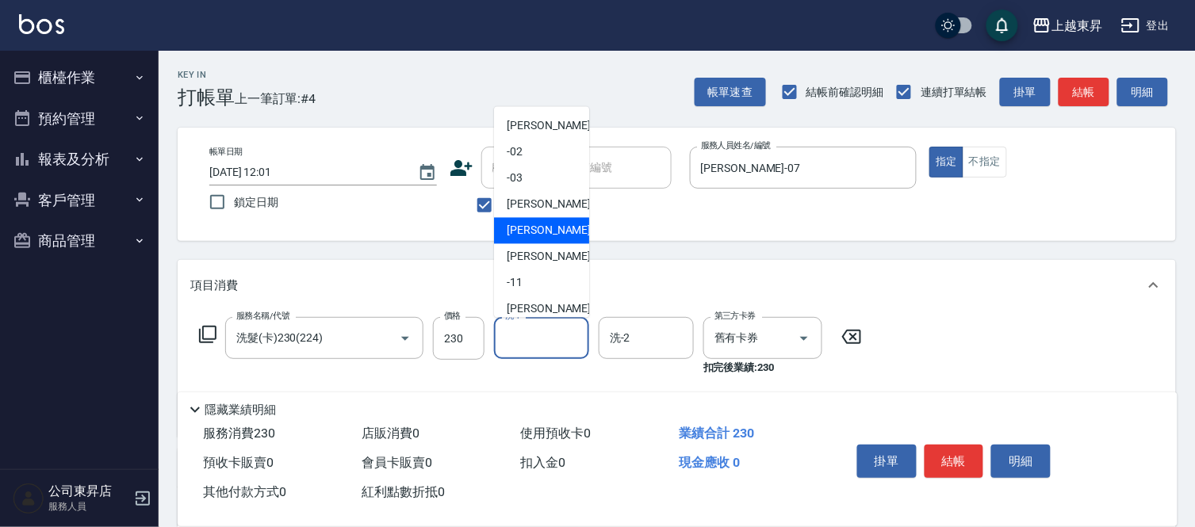
click at [528, 226] on span "[PERSON_NAME] -07" at bounding box center [557, 231] width 100 height 17
type input "[PERSON_NAME]-07"
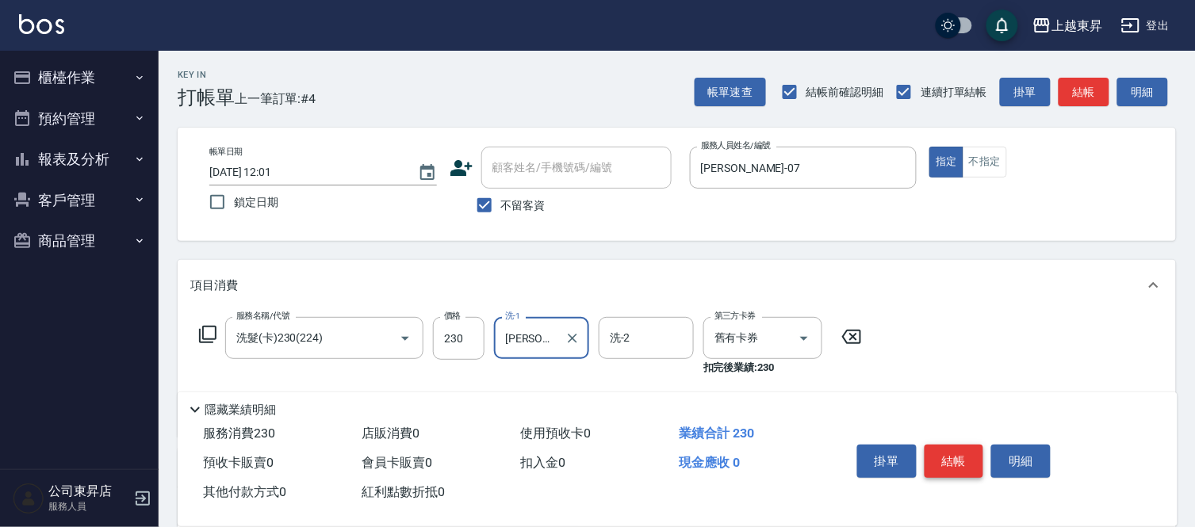
click at [951, 448] on button "結帳" at bounding box center [954, 461] width 59 height 33
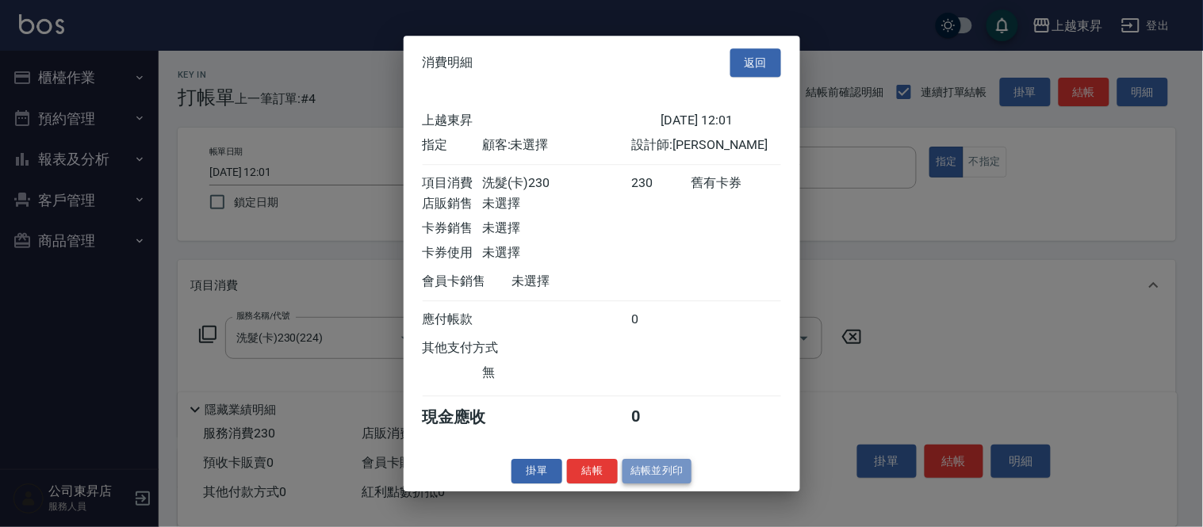
click at [653, 473] on button "結帳並列印" at bounding box center [656, 471] width 69 height 25
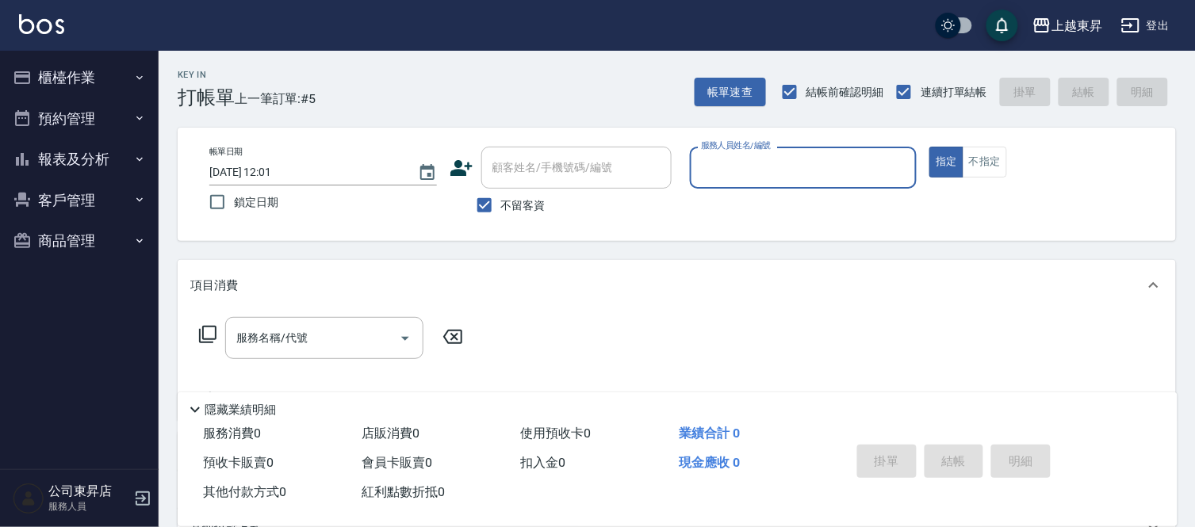
click at [722, 162] on input "服務人員姓名/編號" at bounding box center [803, 168] width 213 height 28
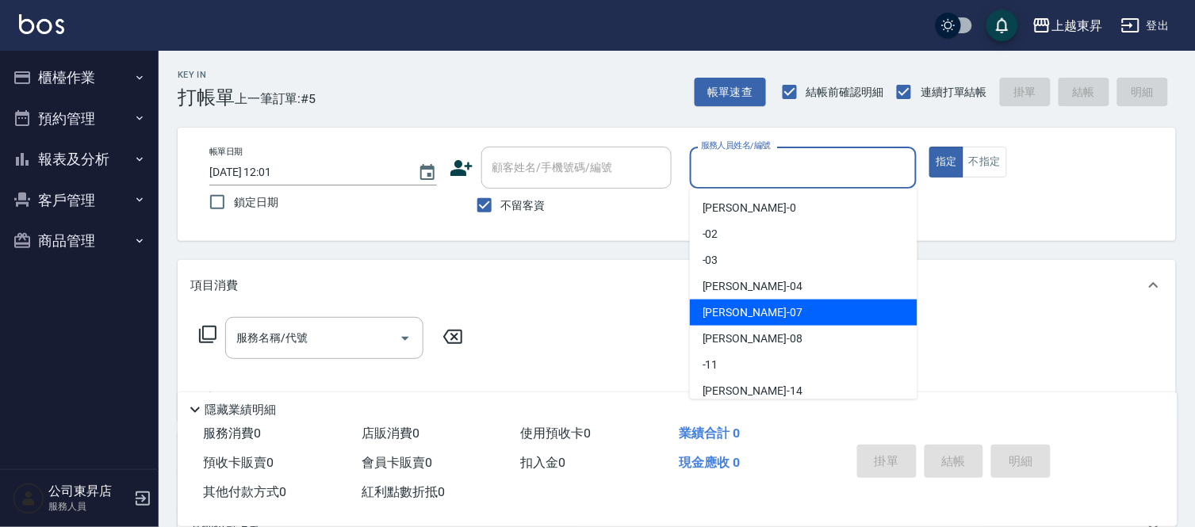
click at [729, 313] on span "[PERSON_NAME] -07" at bounding box center [753, 312] width 100 height 17
type input "[PERSON_NAME]-07"
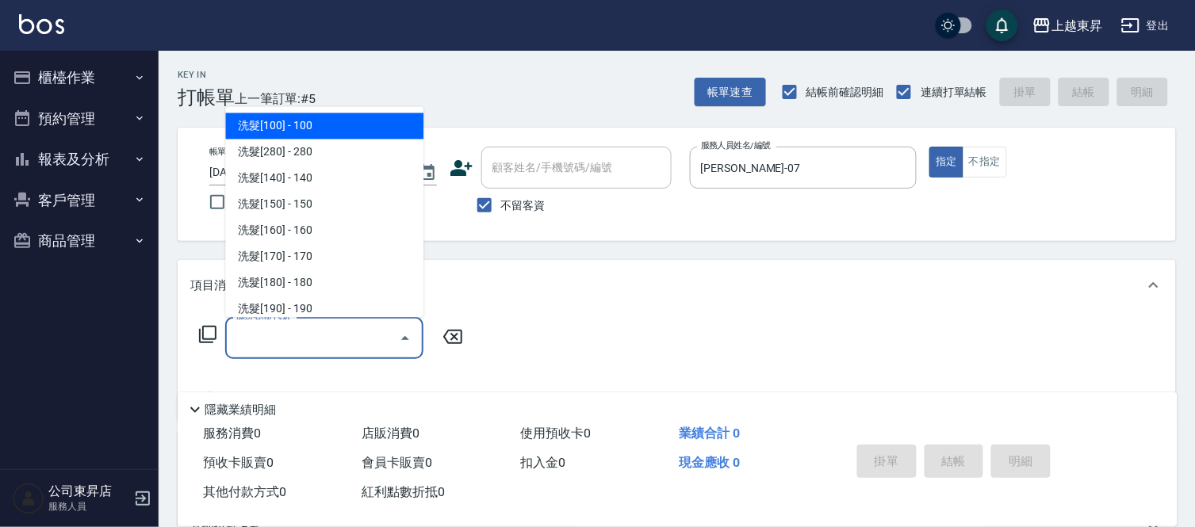
click at [311, 328] on input "服務名稱/代號" at bounding box center [312, 338] width 160 height 28
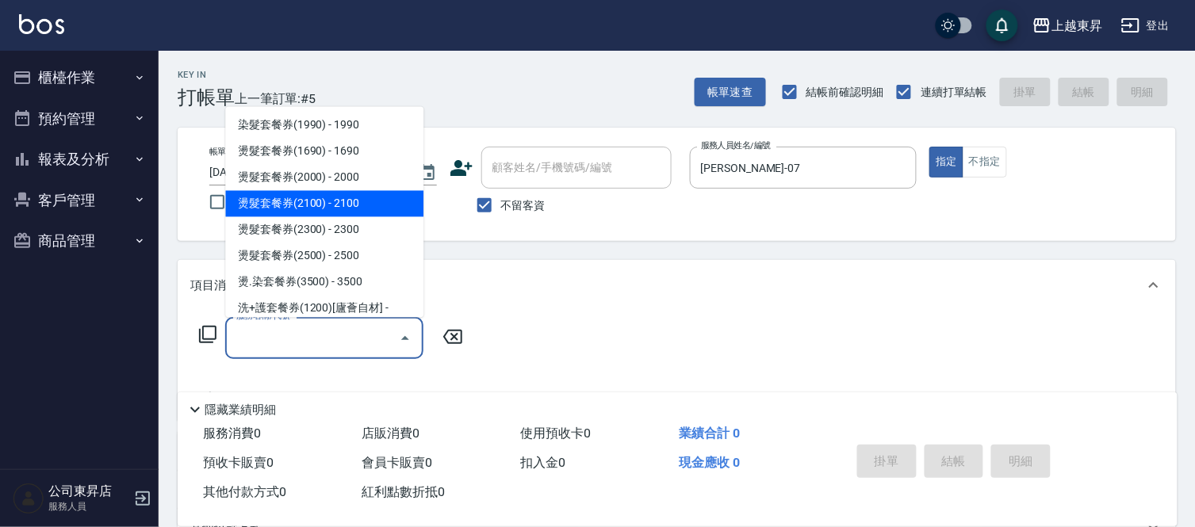
scroll to position [2555, 0]
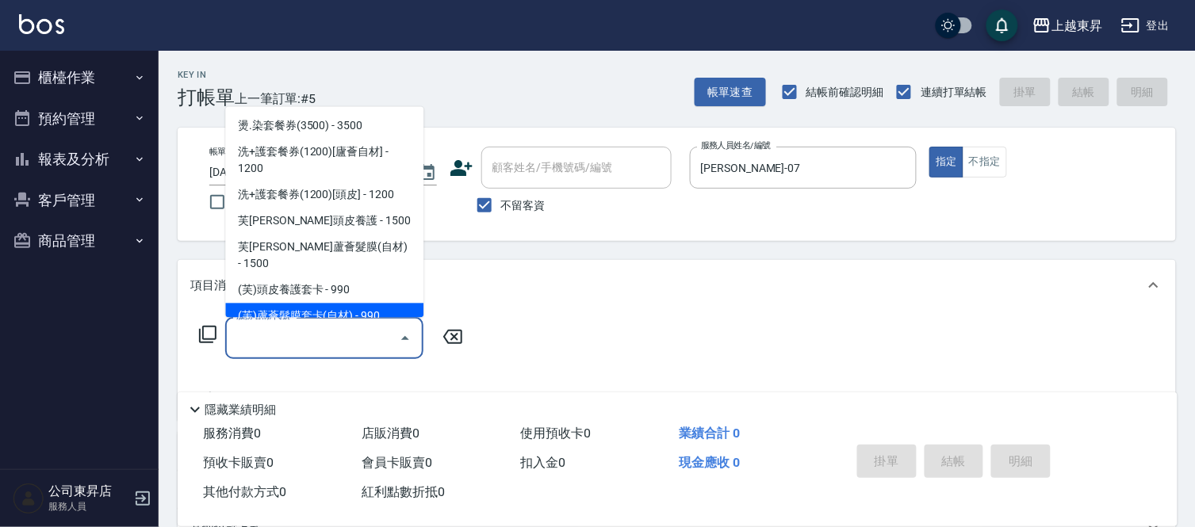
click at [384, 304] on span "(芙)蘆薈髮膜套卡(自材) - 990" at bounding box center [324, 317] width 198 height 26
type input "(芙)蘆薈髮膜套卡(自材)(639)"
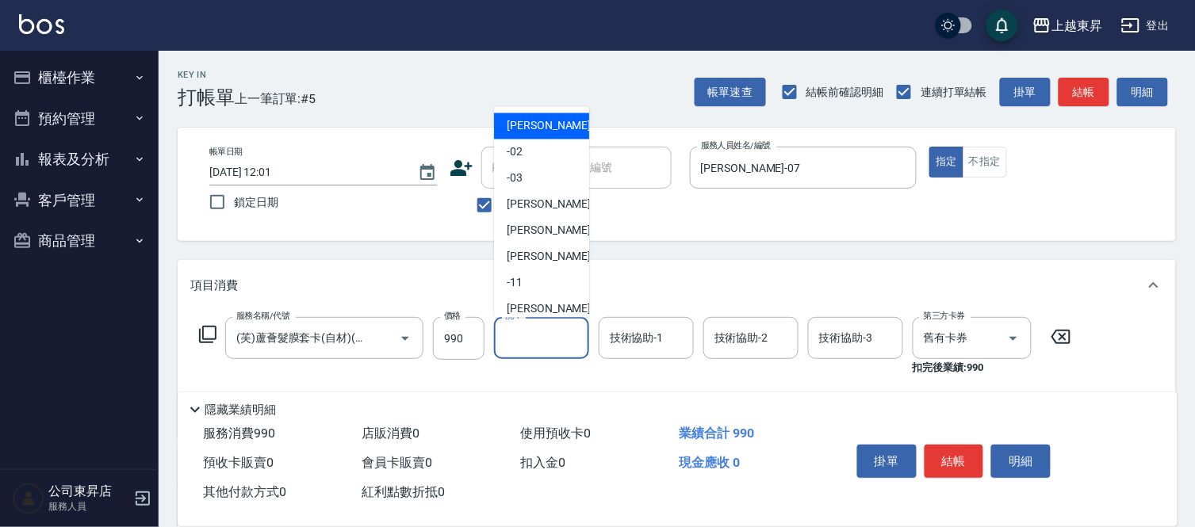
click at [520, 333] on input "洗-1" at bounding box center [541, 338] width 81 height 28
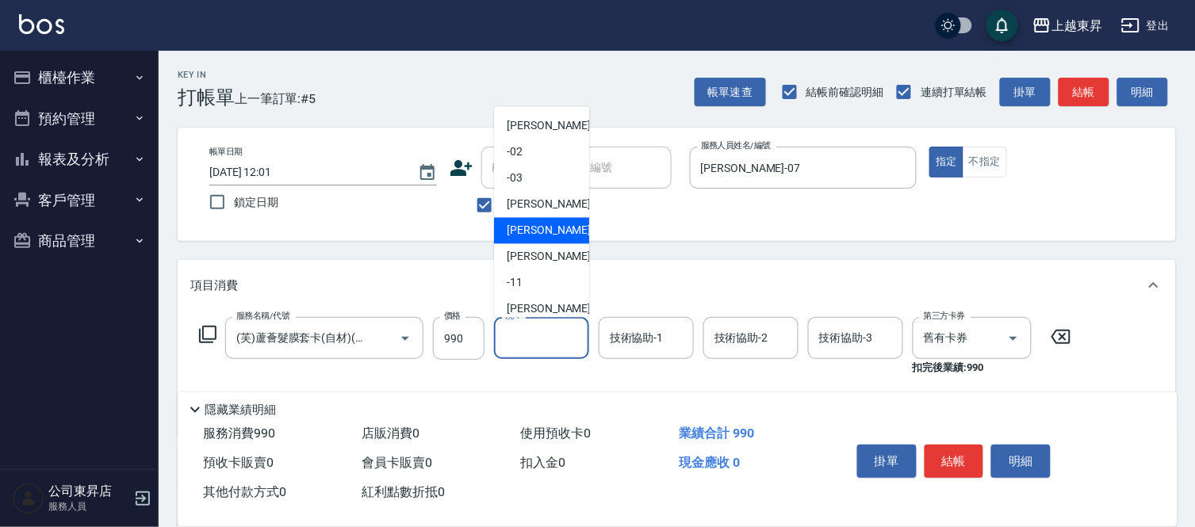
click at [521, 225] on span "[PERSON_NAME] -07" at bounding box center [557, 231] width 100 height 17
type input "[PERSON_NAME]-07"
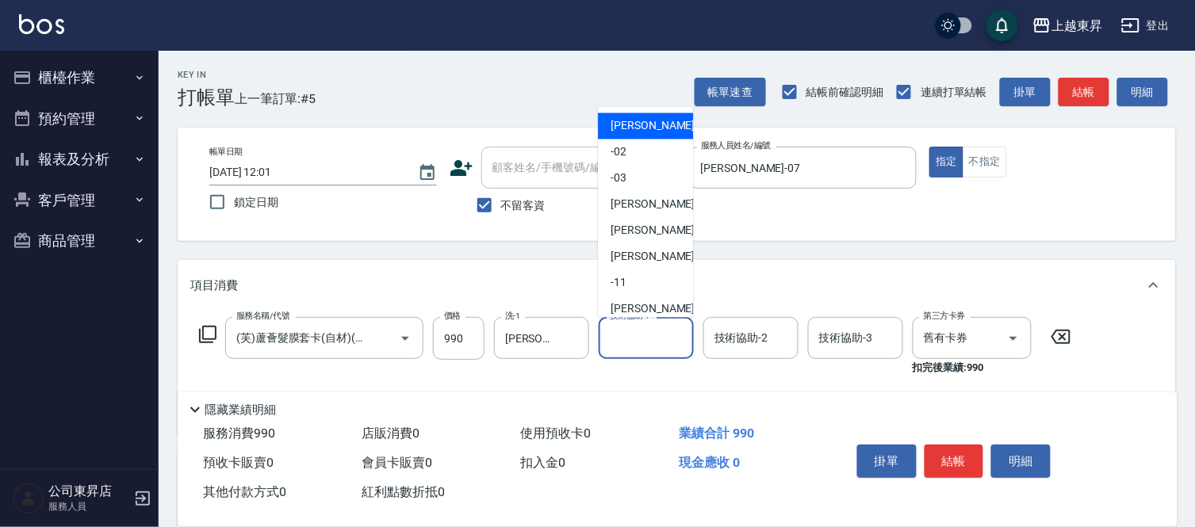
click at [640, 331] on input "技術協助-1" at bounding box center [646, 338] width 81 height 28
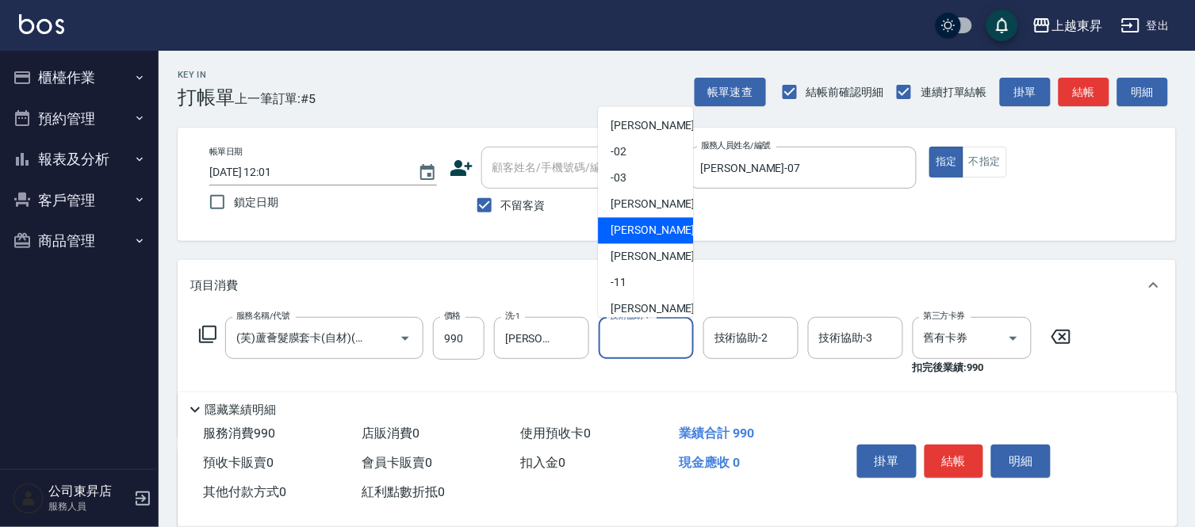
click at [638, 225] on span "[PERSON_NAME] -07" at bounding box center [661, 231] width 100 height 17
type input "[PERSON_NAME]-07"
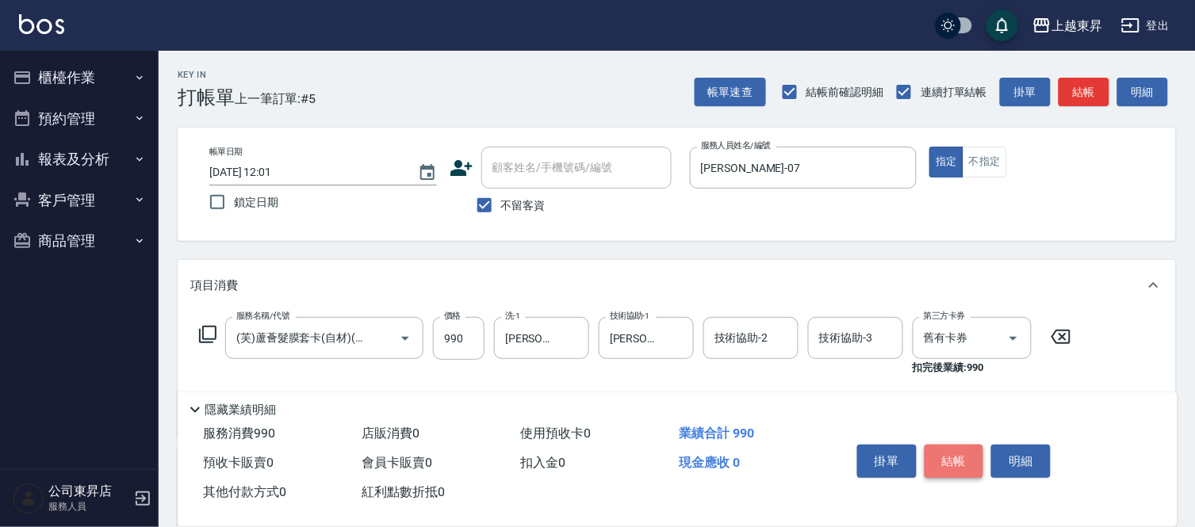
click at [955, 453] on button "結帳" at bounding box center [954, 461] width 59 height 33
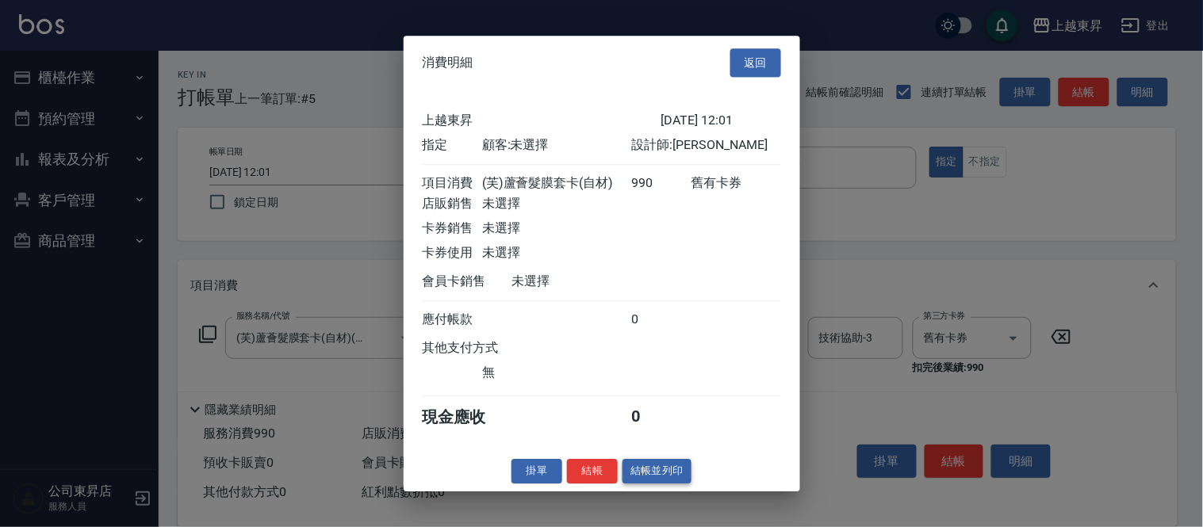
click at [655, 476] on button "結帳並列印" at bounding box center [656, 471] width 69 height 25
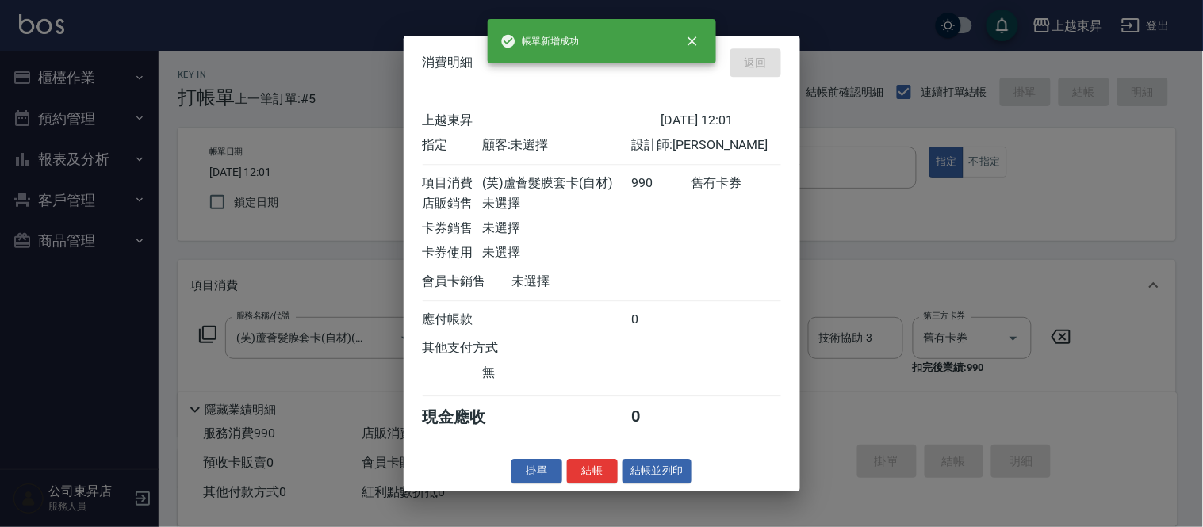
type input "[DATE] 12:02"
